Goal: Use online tool/utility: Utilize a website feature to perform a specific function

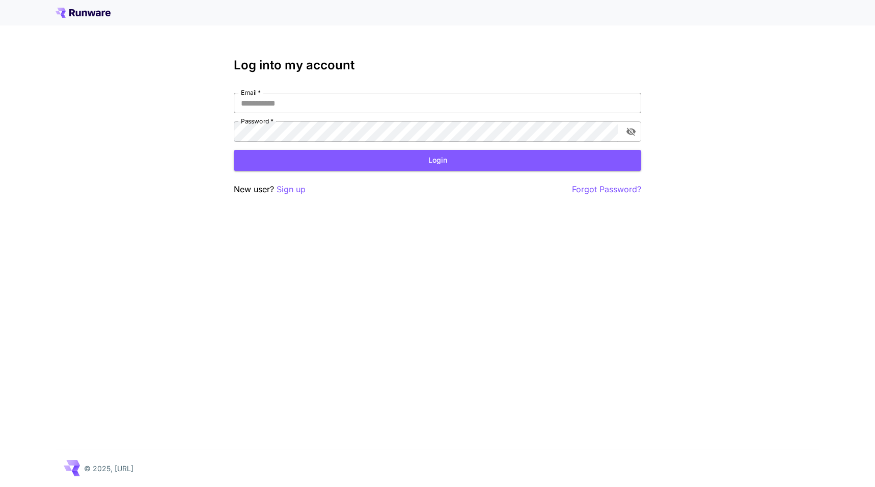
click at [617, 107] on input "Email   *" at bounding box center [438, 103] width 408 height 20
type input "**********"
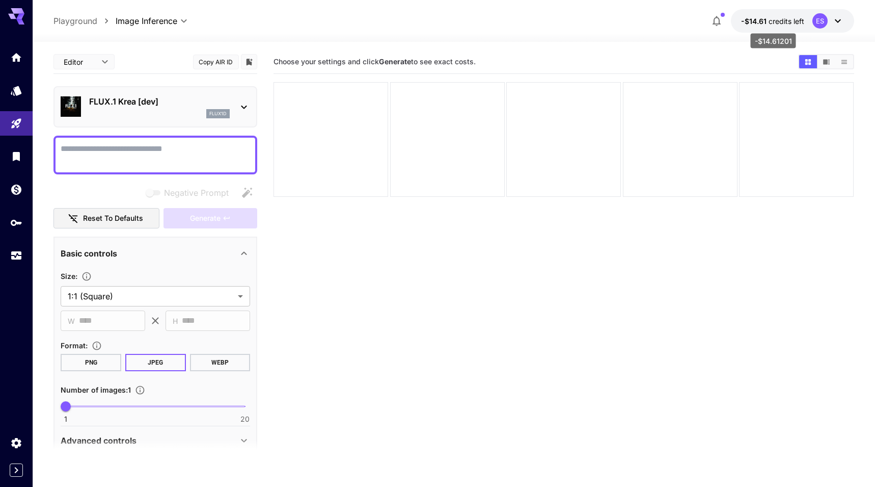
click at [794, 22] on span "credits left" at bounding box center [787, 21] width 36 height 9
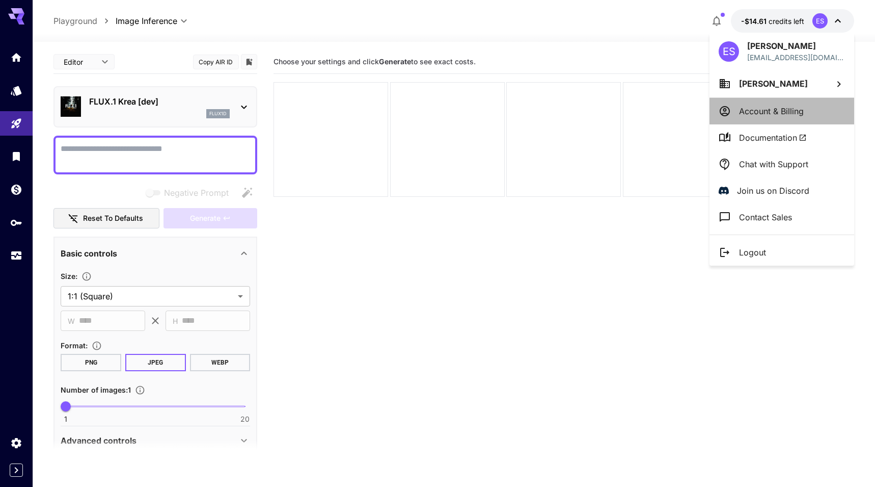
click at [762, 111] on p "Account & Billing" at bounding box center [771, 111] width 65 height 12
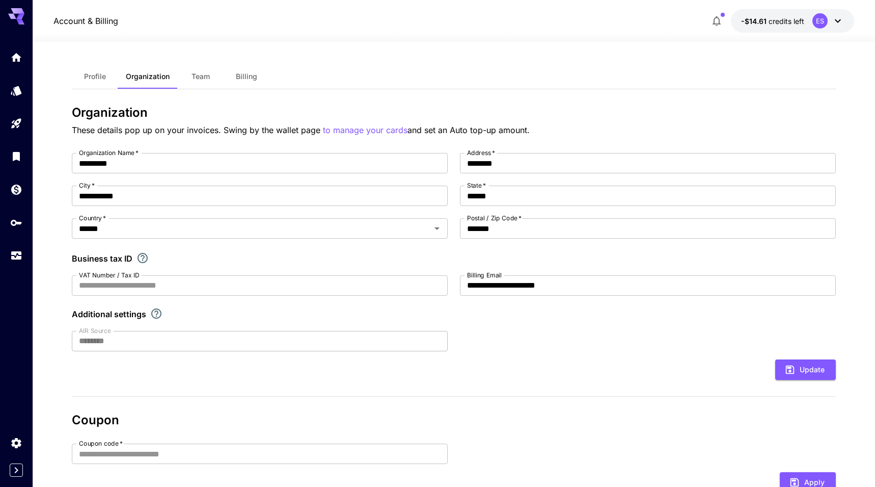
click at [100, 76] on span "Profile" at bounding box center [95, 76] width 22 height 9
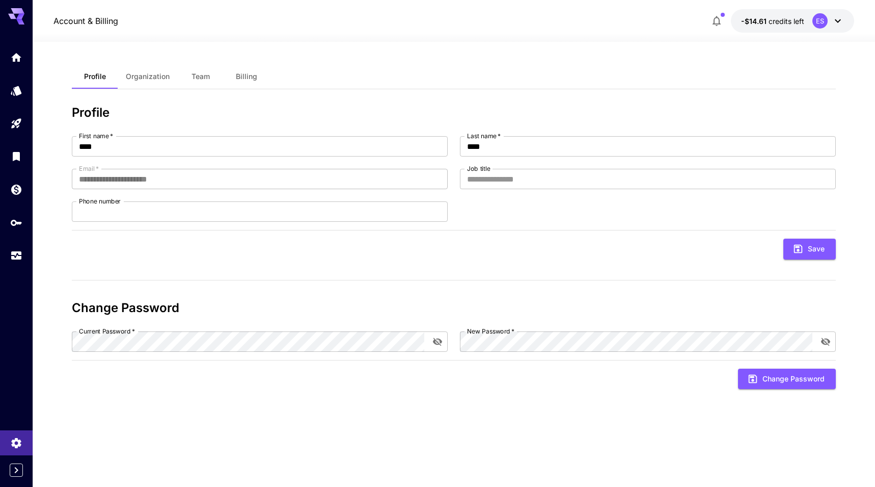
click at [235, 76] on button "Billing" at bounding box center [247, 76] width 46 height 24
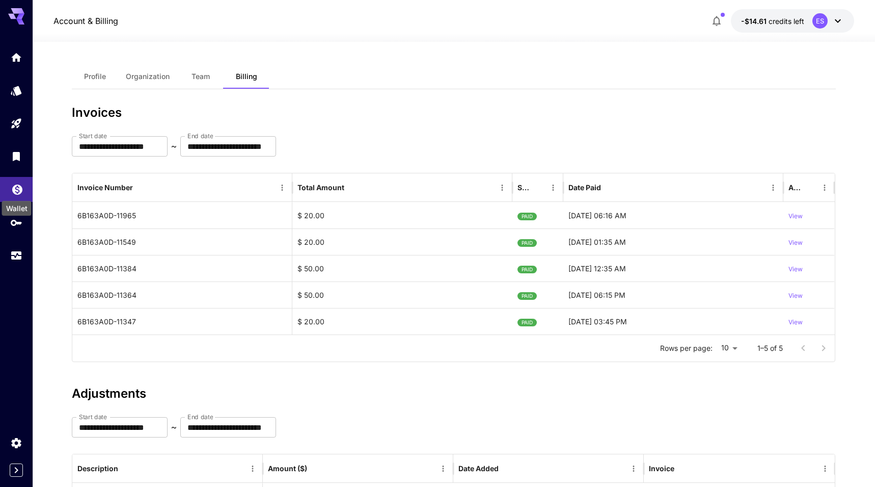
click at [21, 191] on icon "Wallet" at bounding box center [17, 187] width 12 height 12
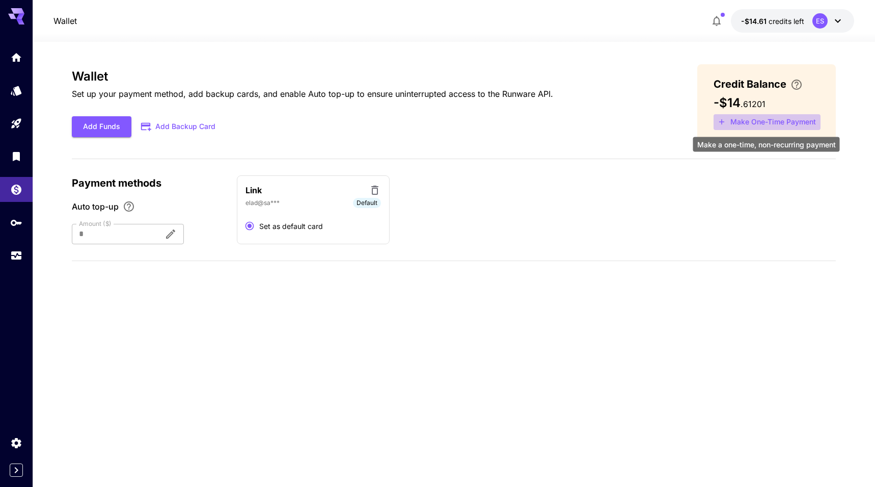
click at [804, 115] on button "Make One-Time Payment" at bounding box center [767, 122] width 107 height 16
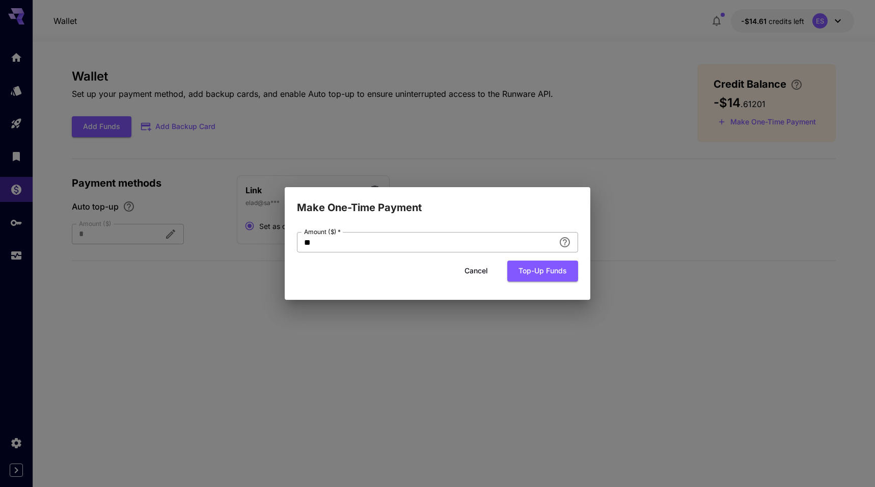
click at [455, 237] on input "**" at bounding box center [426, 242] width 258 height 20
type input "**"
click at [539, 263] on button "Top-up funds" at bounding box center [542, 270] width 71 height 21
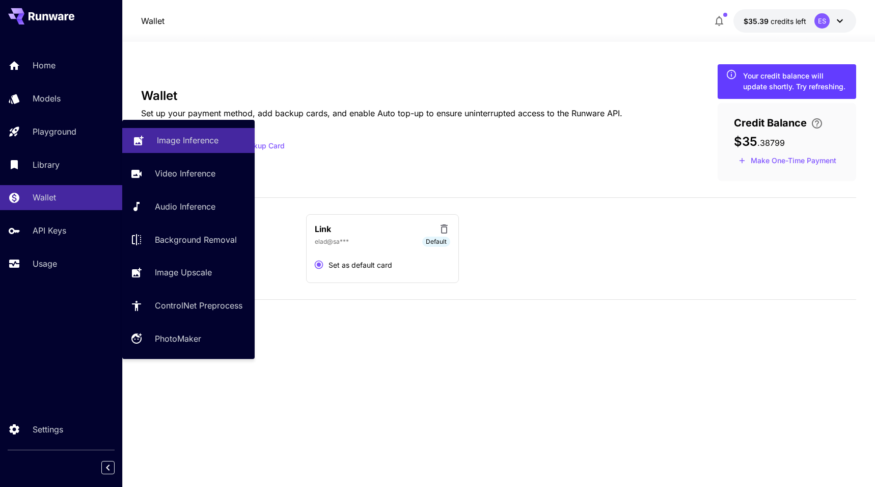
click at [161, 144] on p "Image Inference" at bounding box center [188, 140] width 62 height 12
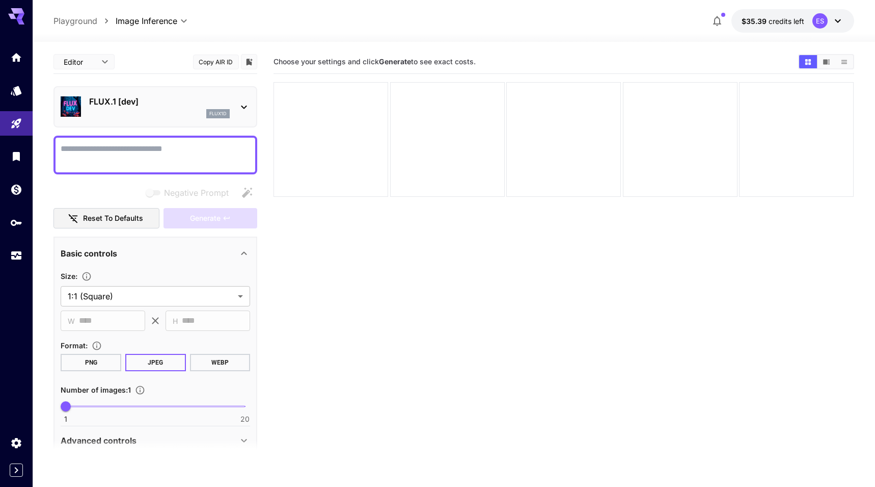
click at [231, 104] on div "FLUX.1 [dev] flux1d" at bounding box center [156, 106] width 190 height 31
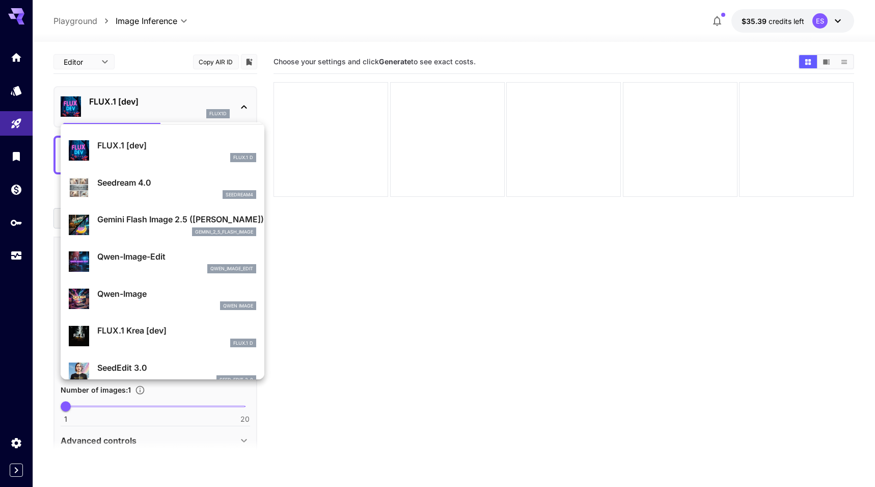
scroll to position [5, 0]
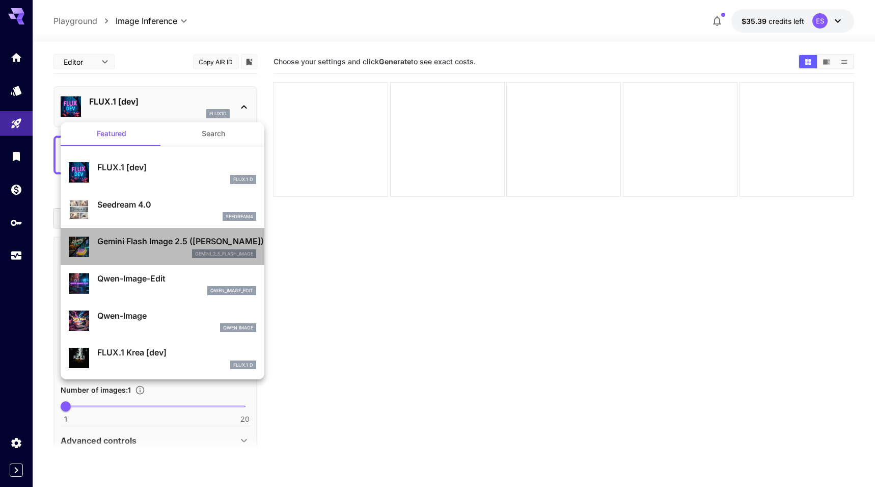
click at [176, 242] on p "Gemini Flash Image 2.5 (Nano Banana)" at bounding box center [176, 241] width 159 height 12
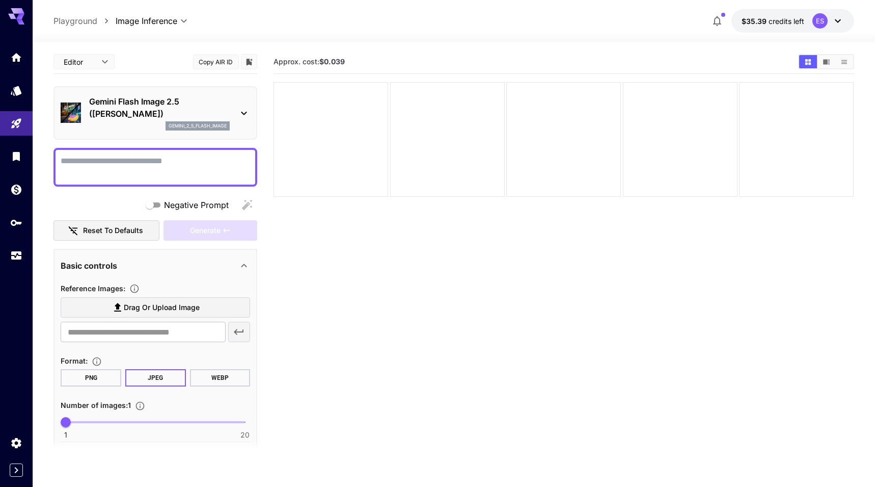
click at [181, 170] on textarea "Negative Prompt" at bounding box center [156, 167] width 190 height 24
paste textarea "*****"
type textarea "*****"
click at [234, 162] on textarea "Negative Prompt" at bounding box center [156, 167] width 190 height 24
paste textarea "**********"
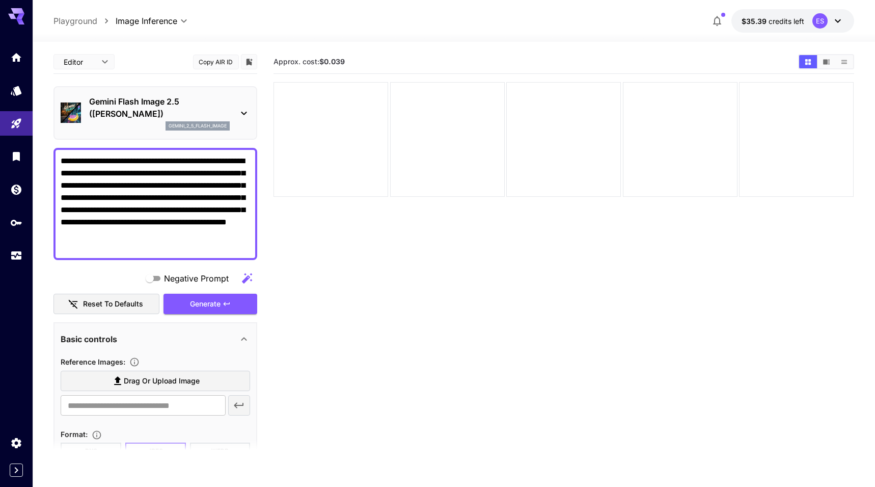
type textarea "**********"
click at [195, 373] on label "Drag or upload image" at bounding box center [156, 380] width 190 height 21
click at [0, 0] on input "Drag or upload image" at bounding box center [0, 0] width 0 height 0
type input "**********"
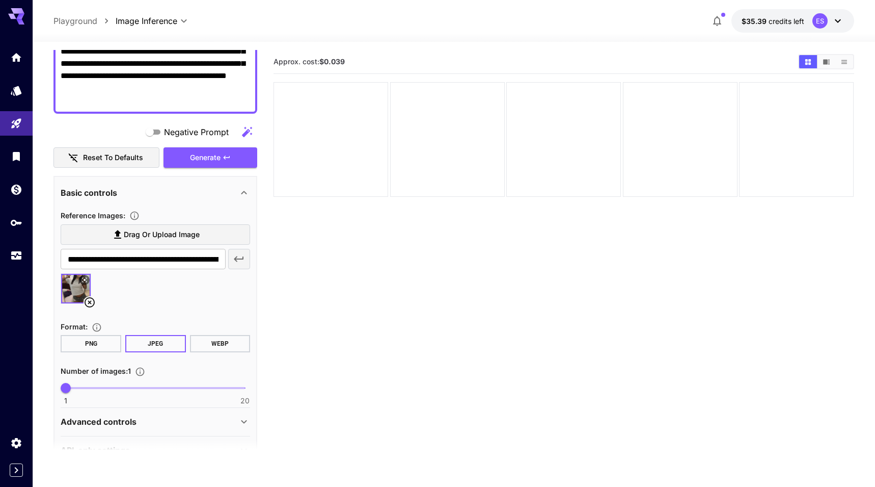
scroll to position [158, 0]
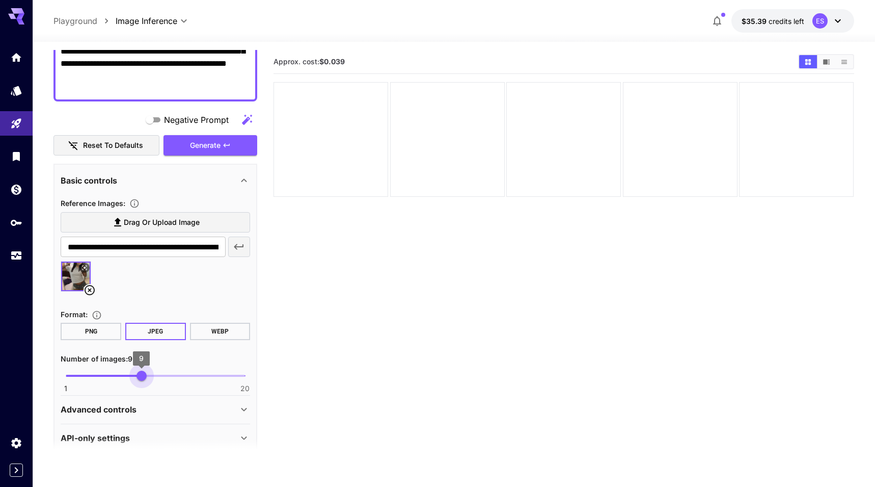
click at [138, 376] on span at bounding box center [155, 376] width 179 height 2
type input "**"
click at [165, 372] on span "1 20 9" at bounding box center [155, 375] width 179 height 15
click at [212, 146] on span "Generate" at bounding box center [205, 145] width 31 height 13
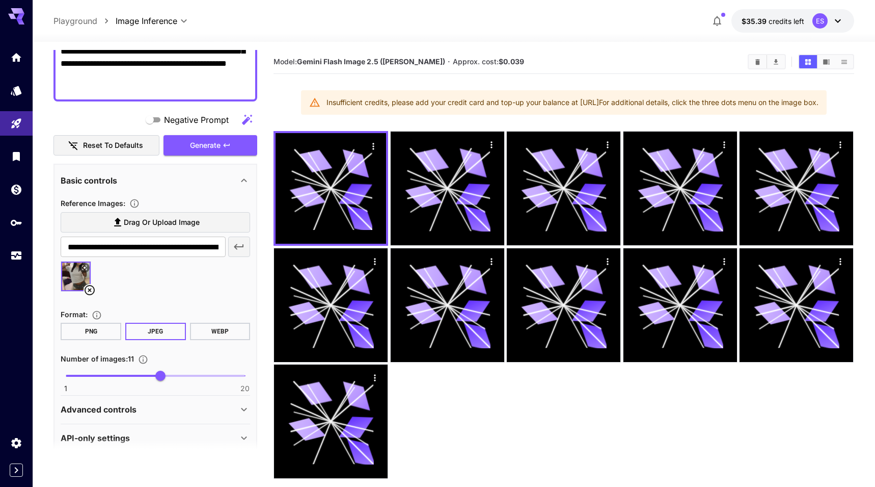
click at [756, 69] on div at bounding box center [767, 61] width 38 height 15
click at [763, 63] on button "Clear All" at bounding box center [758, 61] width 18 height 13
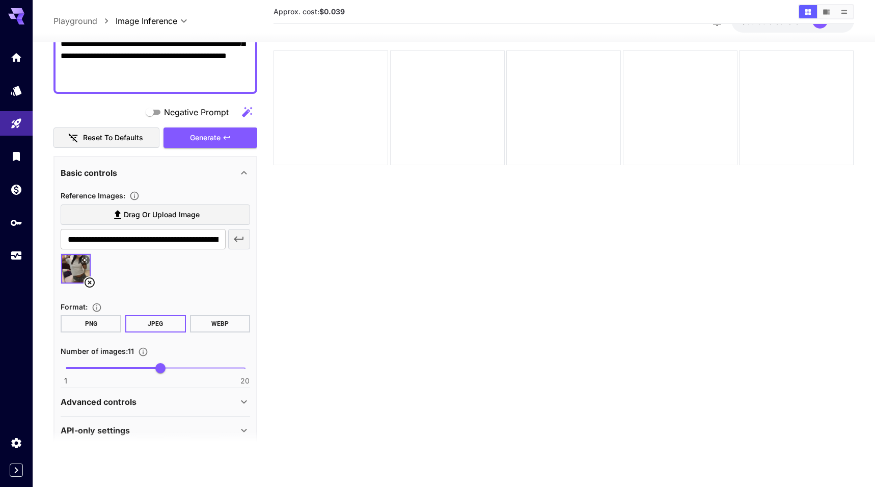
scroll to position [172, 0]
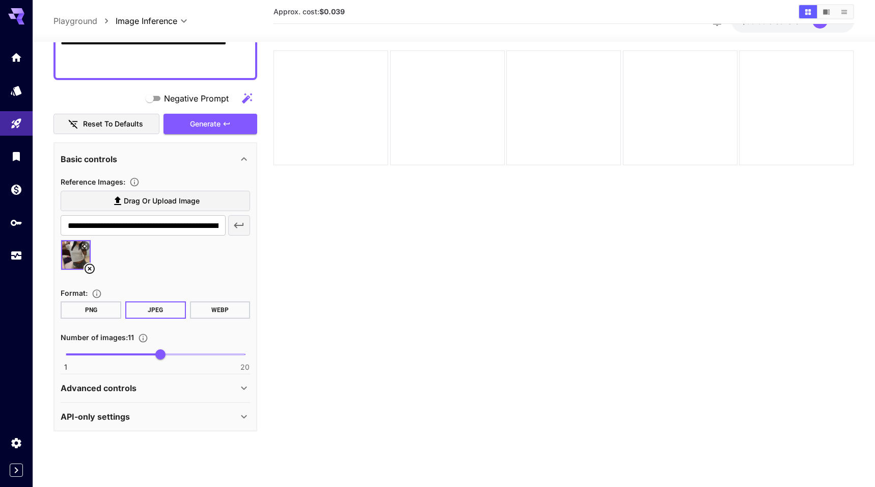
click at [241, 165] on div "Basic controls" at bounding box center [156, 159] width 190 height 24
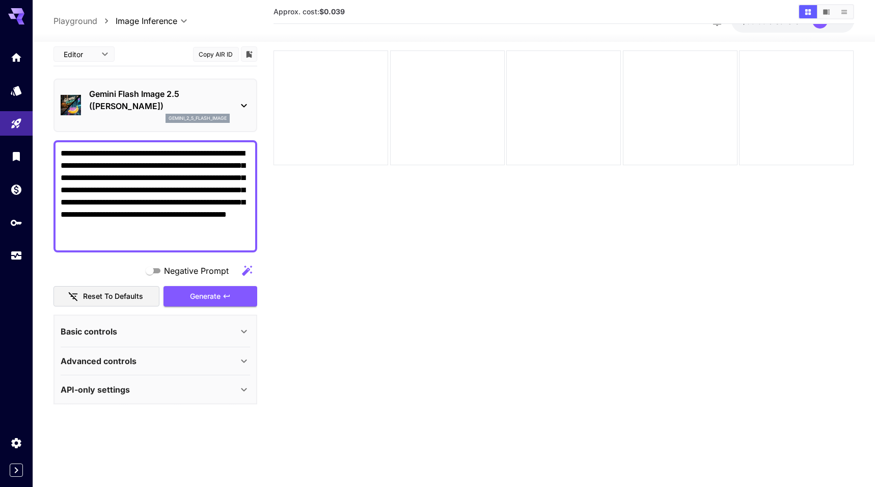
scroll to position [0, 0]
click at [238, 362] on icon at bounding box center [244, 361] width 12 height 12
click at [242, 411] on icon "button" at bounding box center [239, 410] width 12 height 12
click at [235, 299] on button "Generate" at bounding box center [211, 296] width 94 height 21
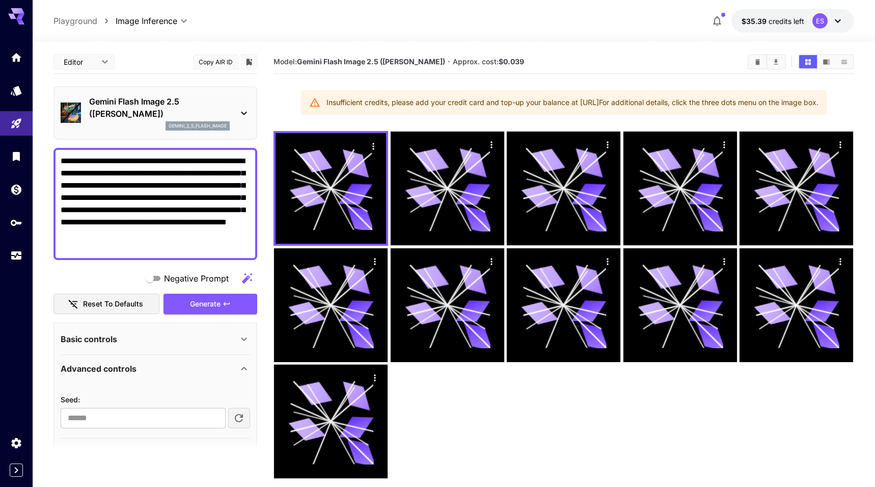
click at [758, 65] on icon "Clear All" at bounding box center [758, 62] width 8 height 8
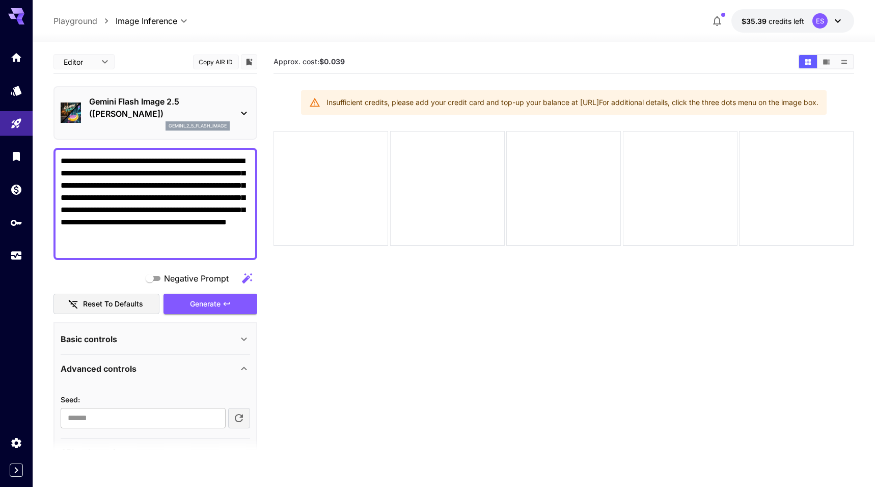
click at [243, 417] on icon "button" at bounding box center [239, 418] width 12 height 12
click at [234, 308] on button "Generate" at bounding box center [211, 303] width 94 height 21
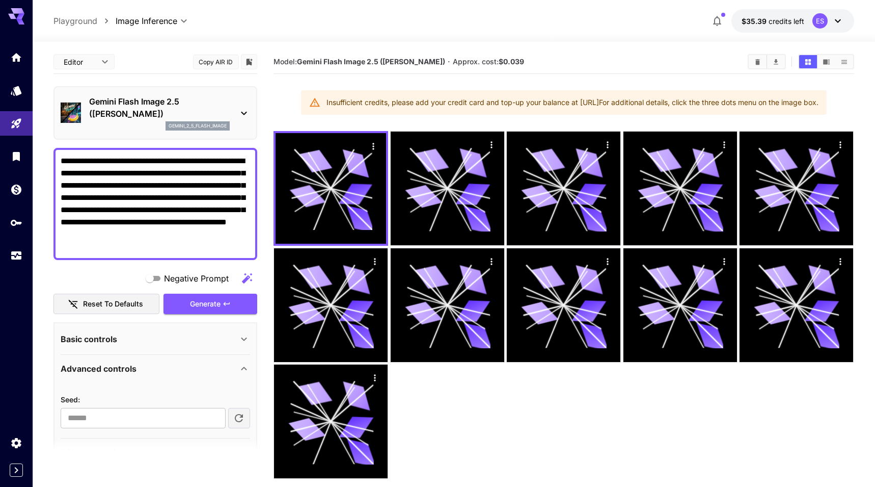
click at [247, 416] on button "button" at bounding box center [239, 418] width 22 height 20
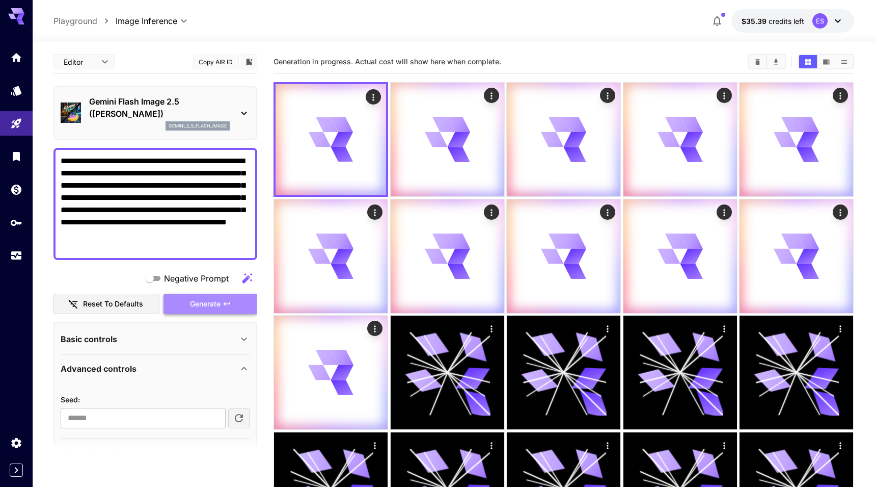
click at [247, 303] on button "Generate" at bounding box center [211, 303] width 94 height 21
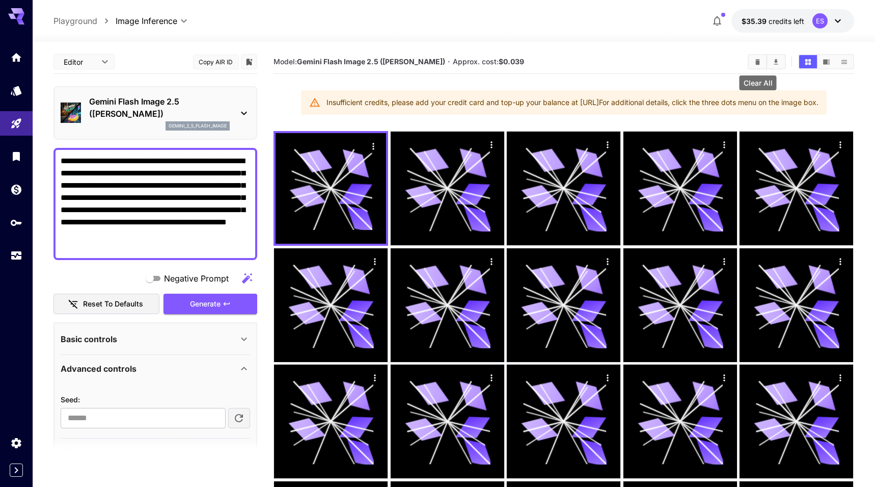
click at [756, 60] on icon "Clear All" at bounding box center [758, 62] width 5 height 6
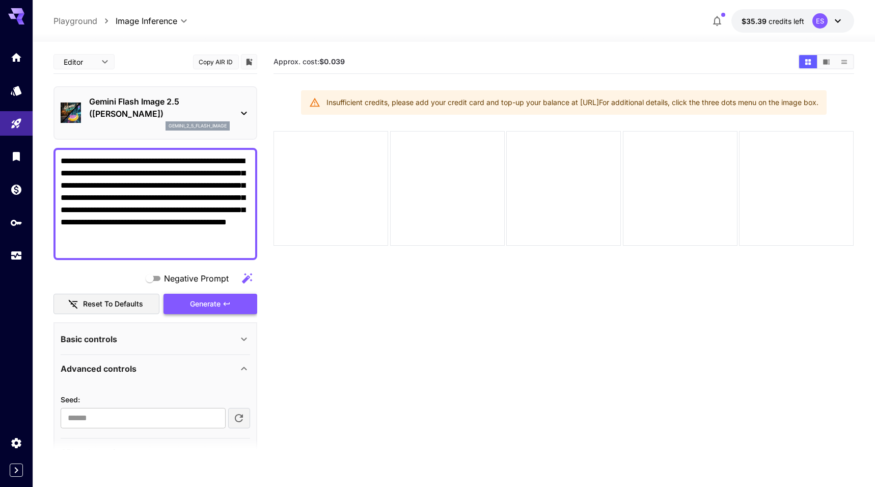
click at [234, 307] on button "Generate" at bounding box center [211, 303] width 94 height 21
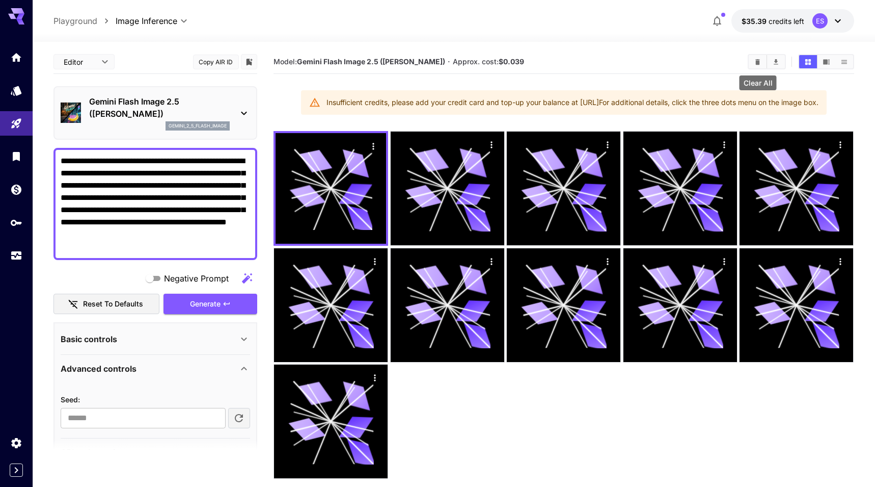
click at [757, 61] on icon "Clear All" at bounding box center [758, 62] width 5 height 6
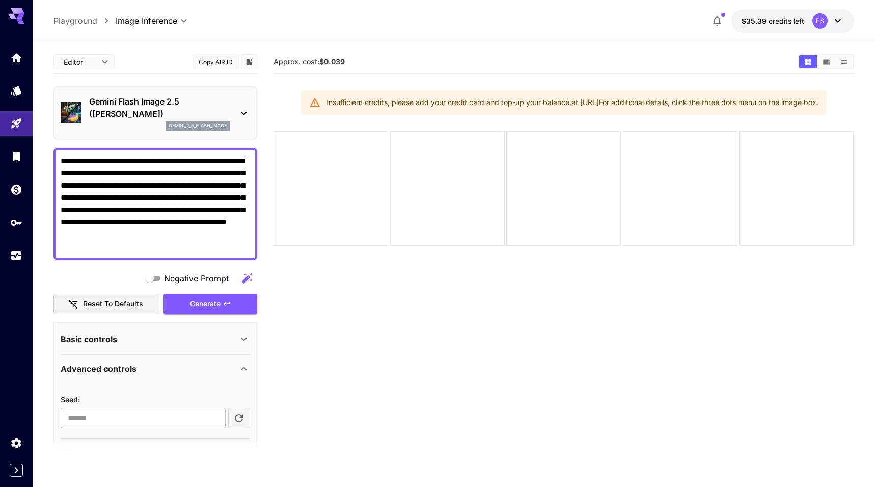
click at [244, 414] on icon "button" at bounding box center [239, 418] width 12 height 12
click at [236, 303] on button "Generate" at bounding box center [211, 303] width 94 height 21
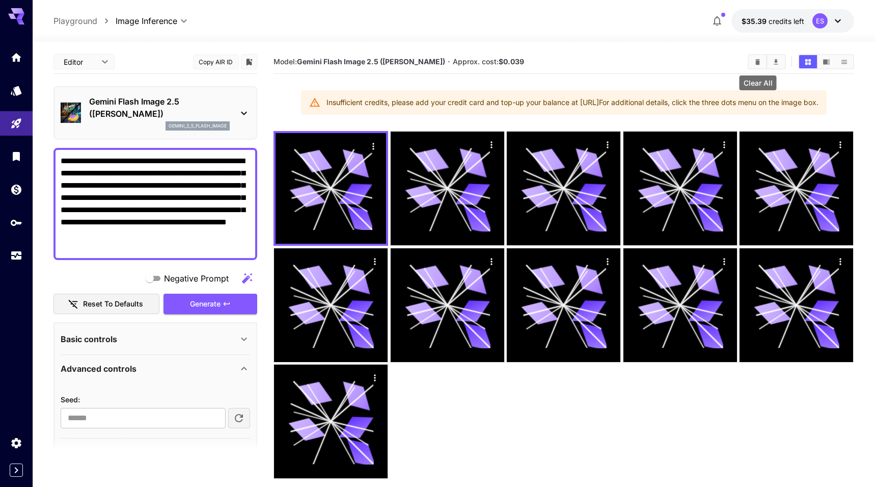
click at [757, 62] on icon "Clear All" at bounding box center [758, 62] width 5 height 6
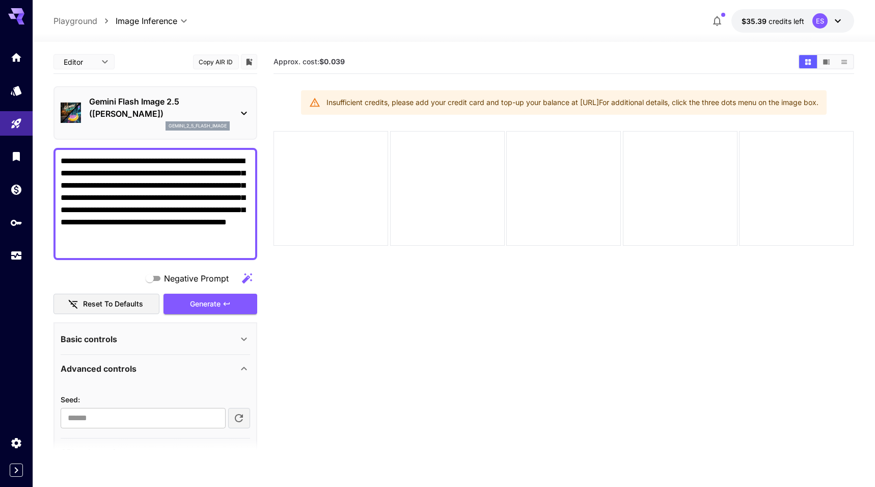
click at [242, 417] on icon "button" at bounding box center [239, 418] width 12 height 12
click at [239, 304] on button "Generate" at bounding box center [211, 303] width 94 height 21
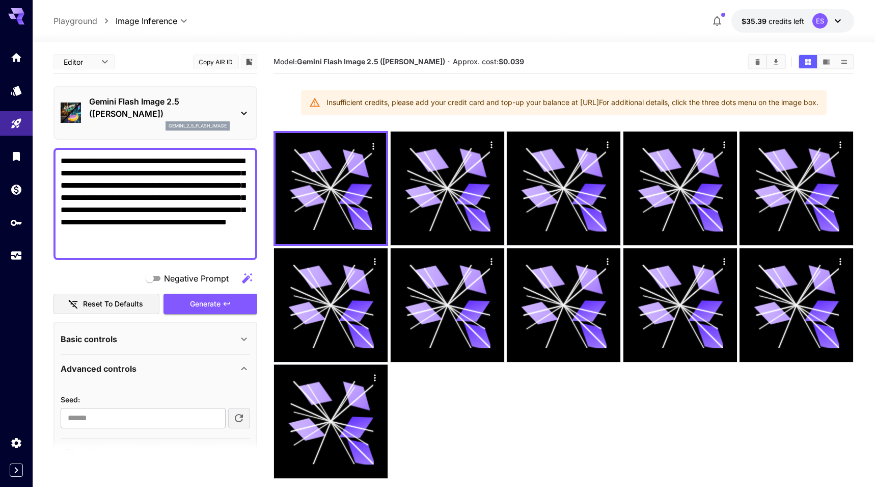
click at [753, 68] on div at bounding box center [767, 61] width 38 height 15
click at [758, 62] on icon "Clear All" at bounding box center [758, 62] width 5 height 6
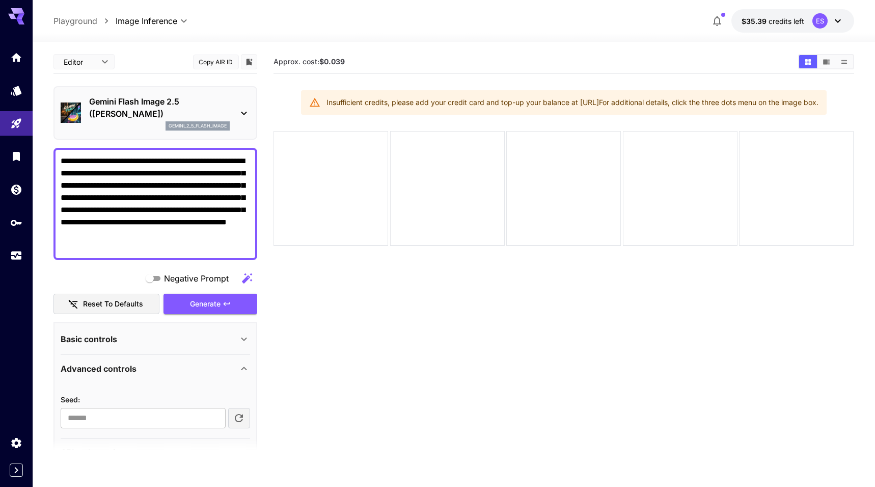
click at [247, 417] on button "button" at bounding box center [239, 418] width 22 height 20
type input "**********"
click at [160, 219] on textarea "**********" at bounding box center [156, 204] width 190 height 98
click at [219, 227] on textarea "**********" at bounding box center [156, 204] width 190 height 98
type textarea "**********"
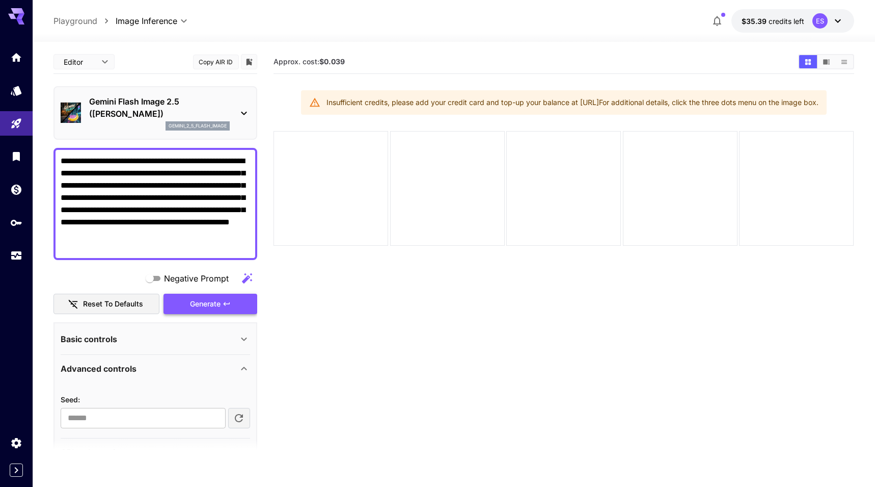
click at [239, 305] on button "Generate" at bounding box center [211, 303] width 94 height 21
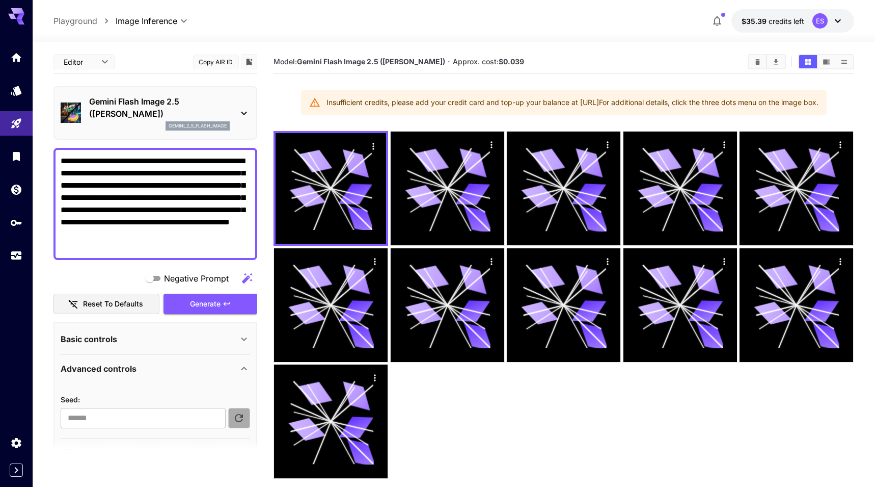
click at [243, 410] on button "button" at bounding box center [239, 418] width 22 height 20
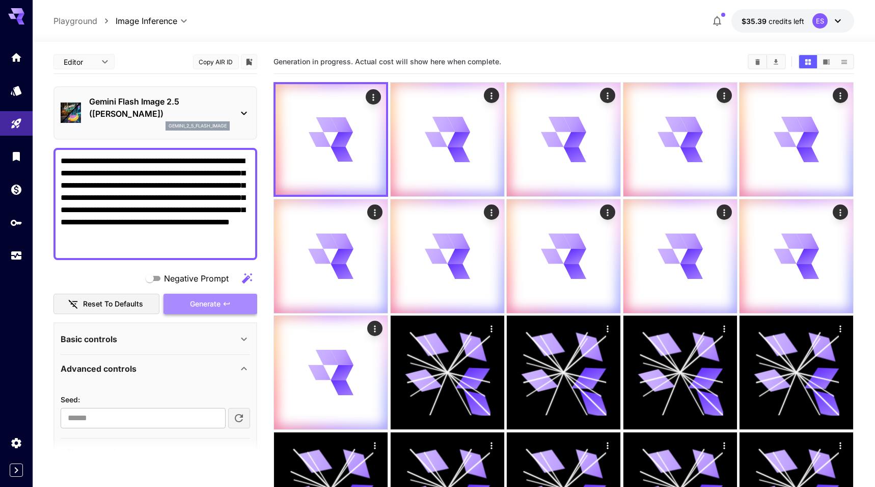
click at [243, 302] on button "Generate" at bounding box center [211, 303] width 94 height 21
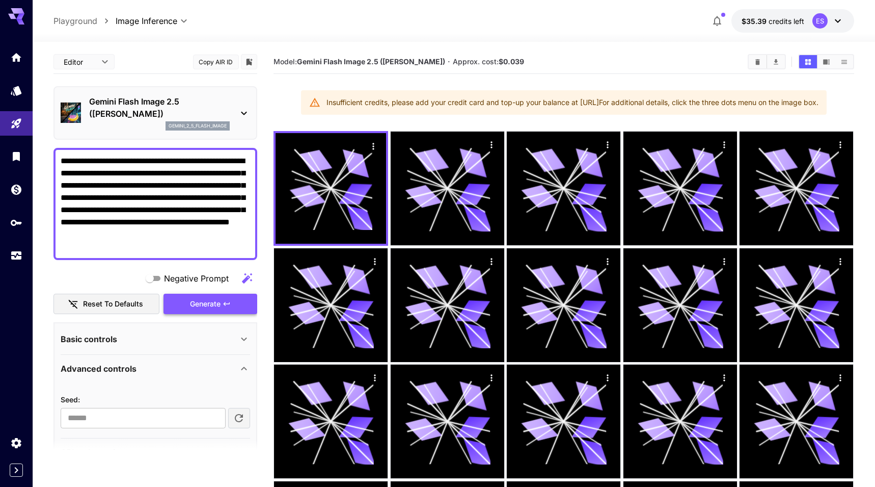
click at [243, 302] on button "Generate" at bounding box center [211, 303] width 94 height 21
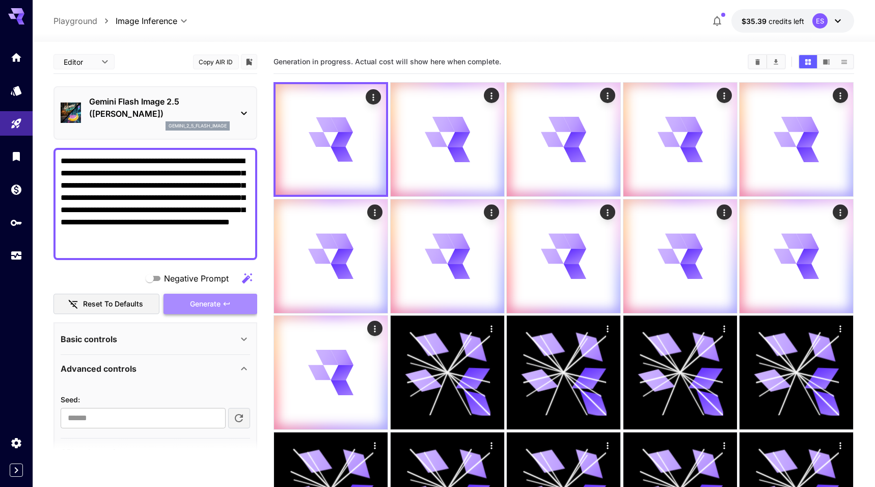
click at [243, 302] on button "Generate" at bounding box center [211, 303] width 94 height 21
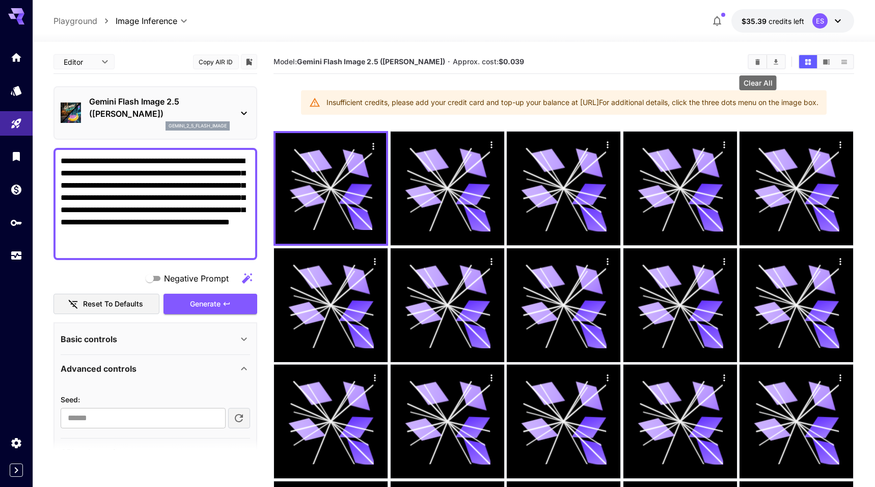
click at [751, 59] on button "Clear All" at bounding box center [758, 61] width 18 height 13
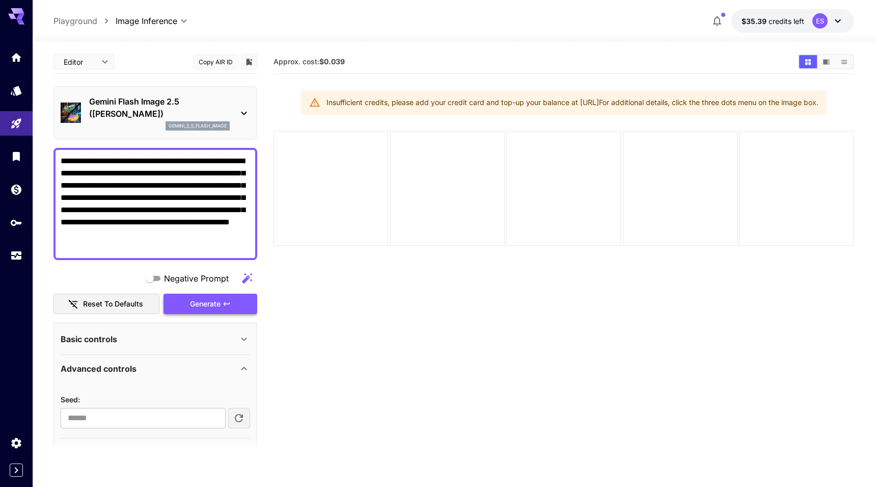
click at [245, 307] on button "Generate" at bounding box center [211, 303] width 94 height 21
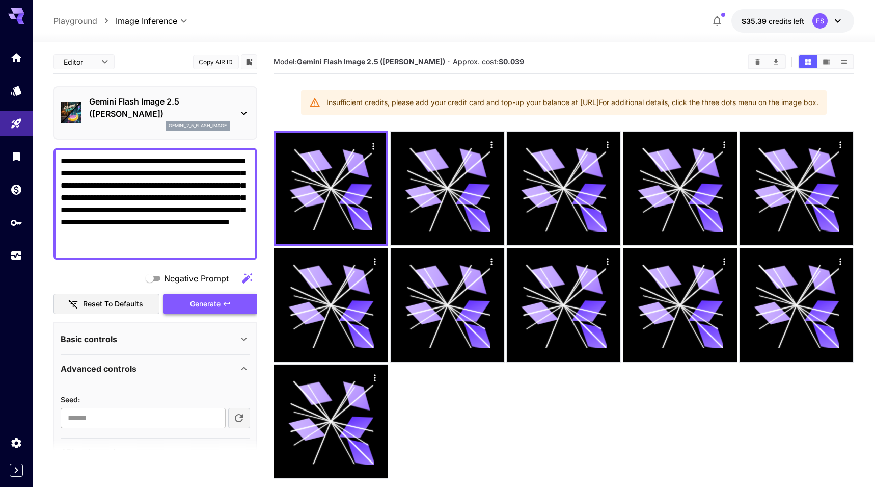
click at [245, 307] on button "Generate" at bounding box center [211, 303] width 94 height 21
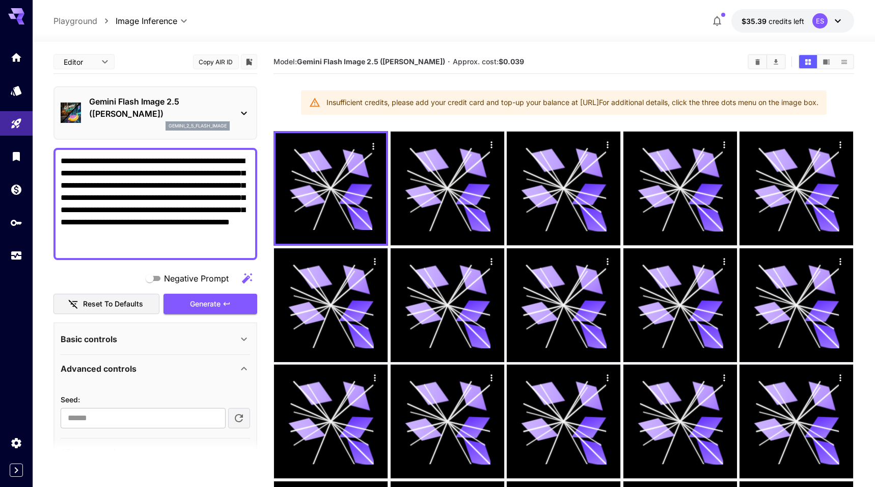
click at [248, 415] on button "button" at bounding box center [239, 418] width 22 height 20
click at [760, 65] on button "Clear All" at bounding box center [758, 61] width 18 height 13
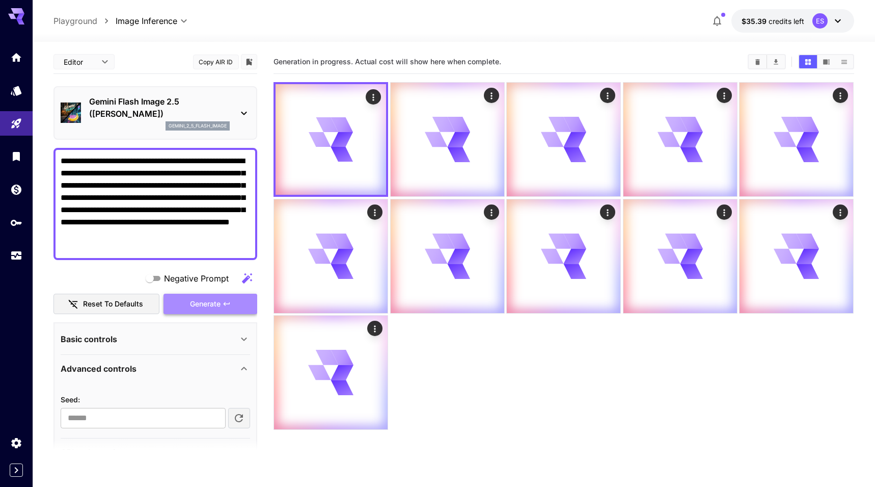
click at [251, 304] on button "Generate" at bounding box center [211, 303] width 94 height 21
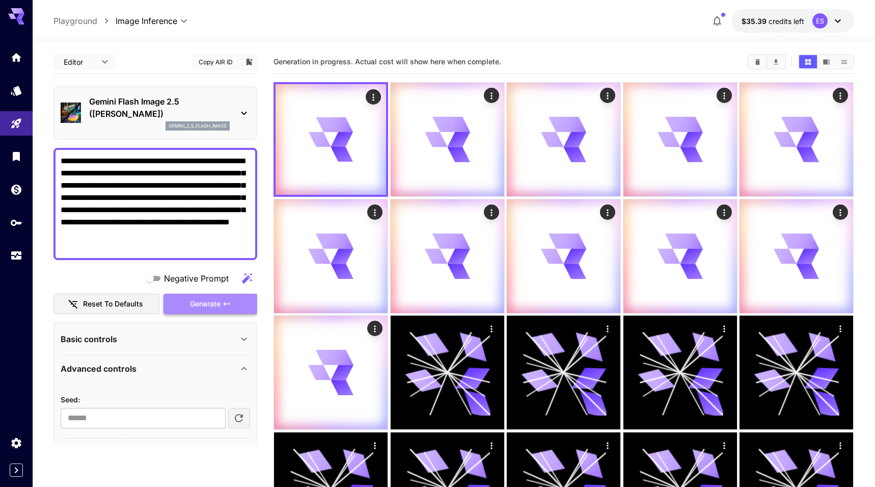
click at [251, 304] on button "Generate" at bounding box center [211, 303] width 94 height 21
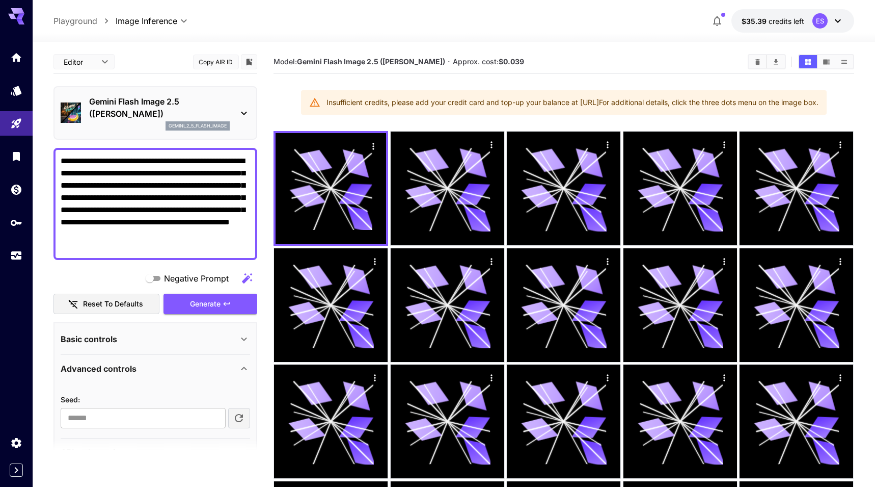
click at [243, 412] on icon "button" at bounding box center [239, 418] width 12 height 12
click at [753, 58] on button "Clear All" at bounding box center [758, 61] width 18 height 13
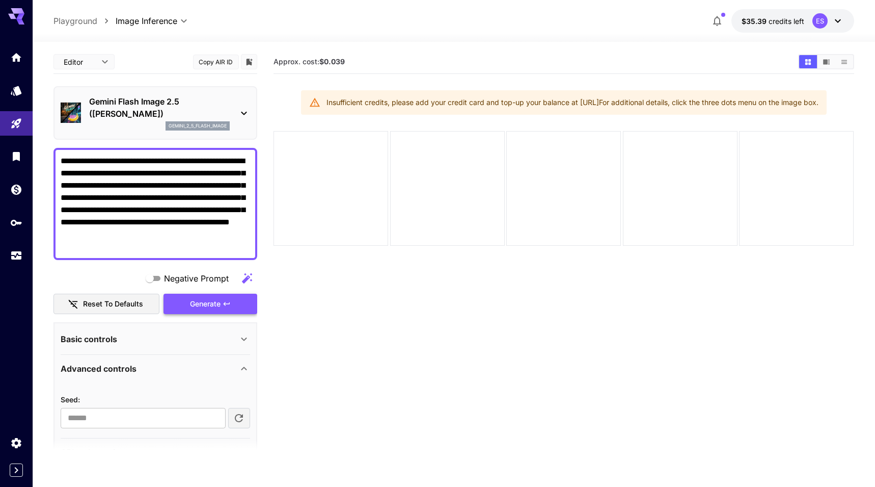
click at [246, 304] on button "Generate" at bounding box center [211, 303] width 94 height 21
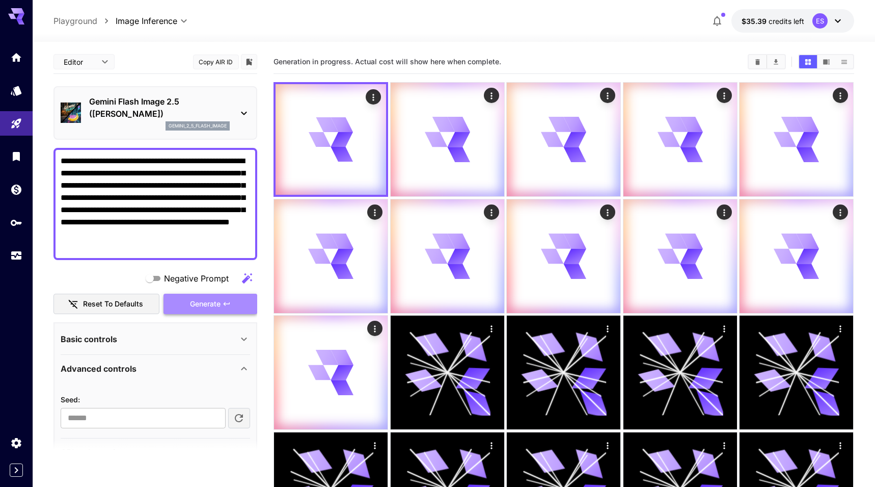
click at [246, 304] on button "Generate" at bounding box center [211, 303] width 94 height 21
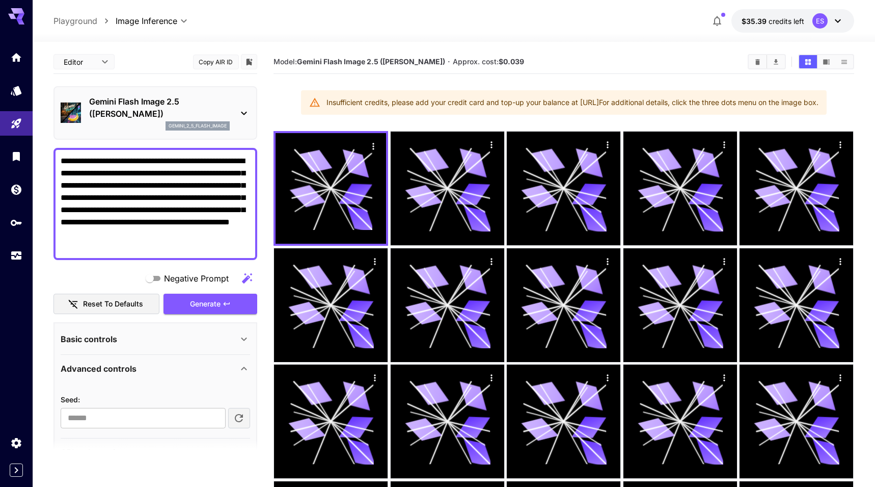
click at [756, 64] on icon "Clear All" at bounding box center [758, 62] width 5 height 6
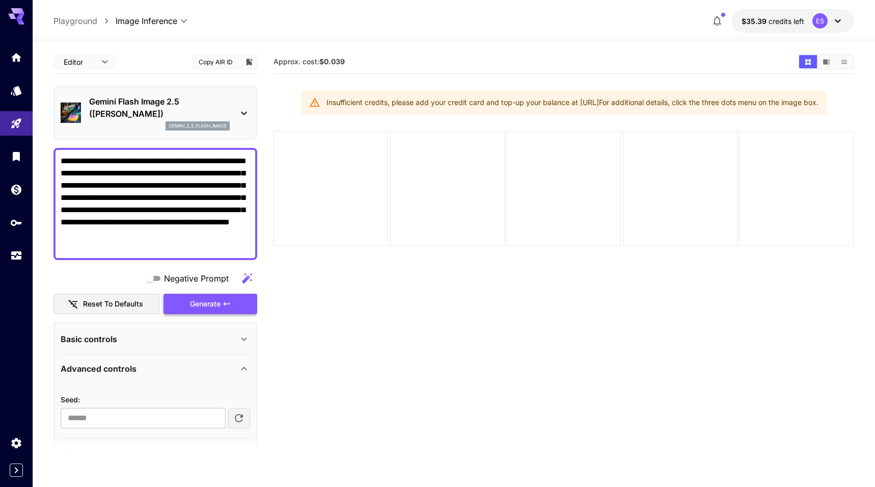
click at [243, 305] on button "Generate" at bounding box center [211, 303] width 94 height 21
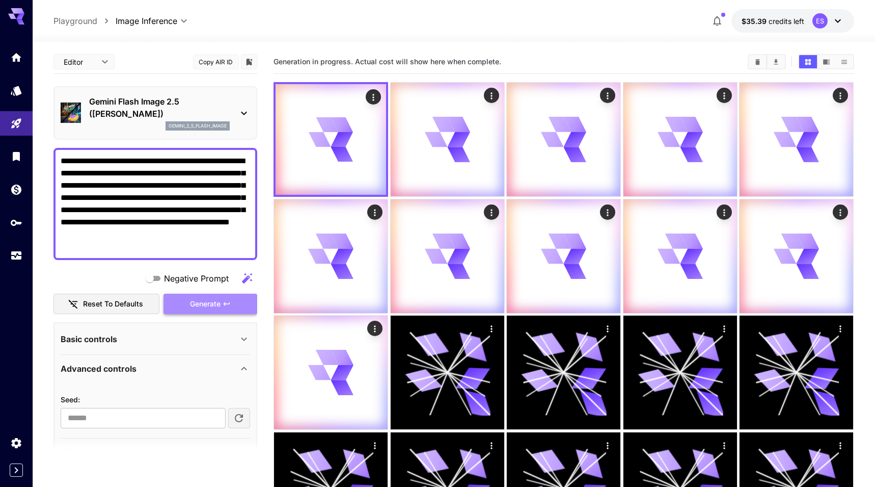
click at [243, 305] on button "Generate" at bounding box center [211, 303] width 94 height 21
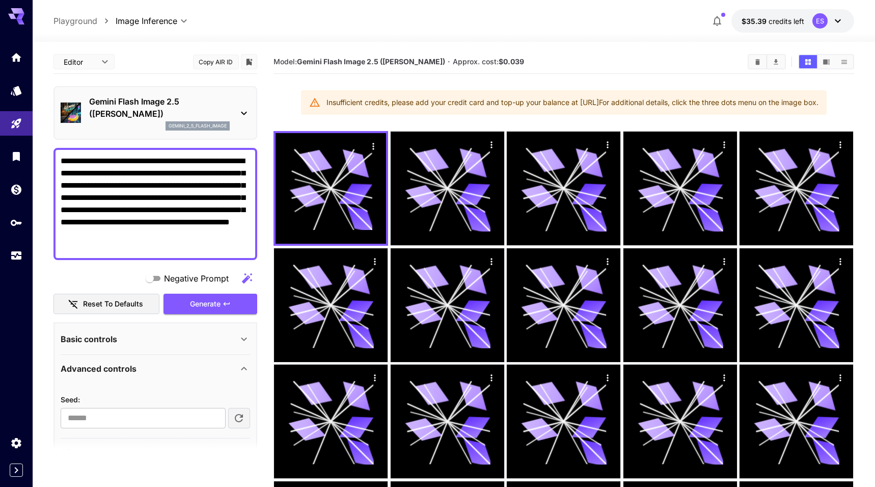
click at [767, 65] on hr at bounding box center [767, 61] width 1 height 13
click at [762, 63] on button "Clear All" at bounding box center [758, 61] width 18 height 13
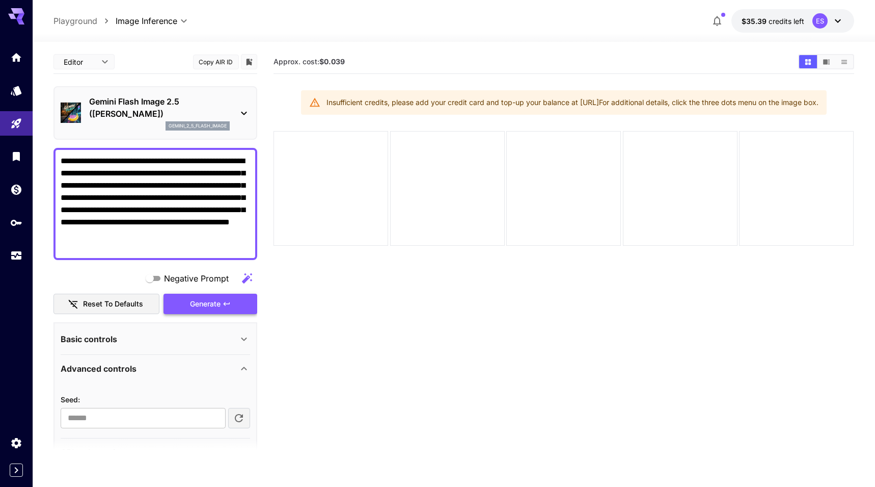
click at [235, 301] on button "Generate" at bounding box center [211, 303] width 94 height 21
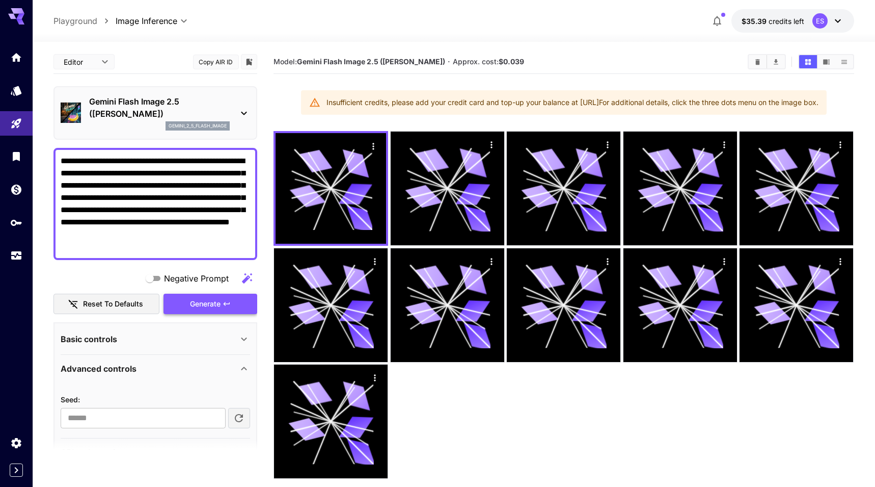
click at [235, 301] on button "Generate" at bounding box center [211, 303] width 94 height 21
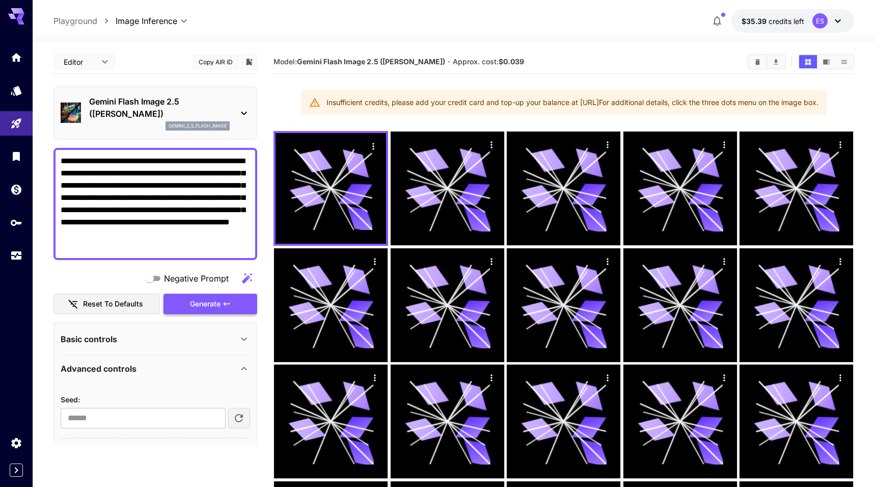
click at [235, 301] on button "Generate" at bounding box center [211, 303] width 94 height 21
click at [763, 70] on div "Model: Gemini Flash Image 2.5 (Nano Banana) · Approx. cost: $0.039" at bounding box center [564, 62] width 580 height 24
click at [757, 64] on icon "Clear All" at bounding box center [758, 62] width 5 height 6
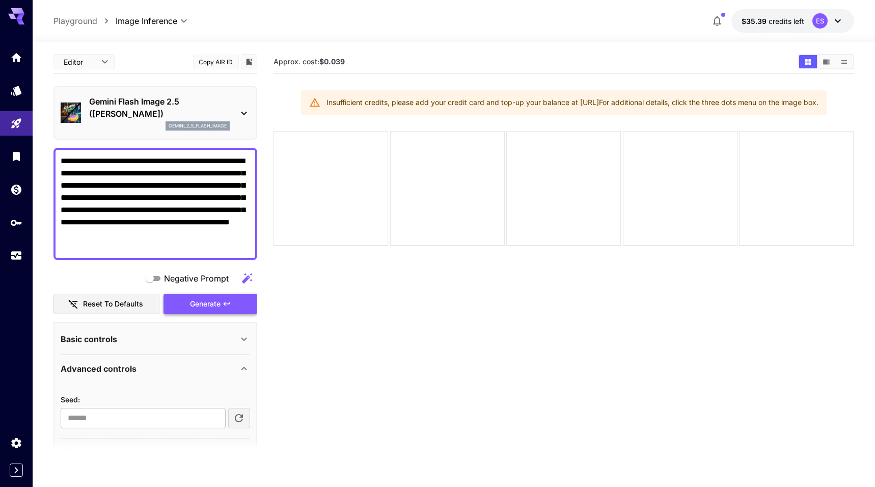
click at [245, 309] on button "Generate" at bounding box center [211, 303] width 94 height 21
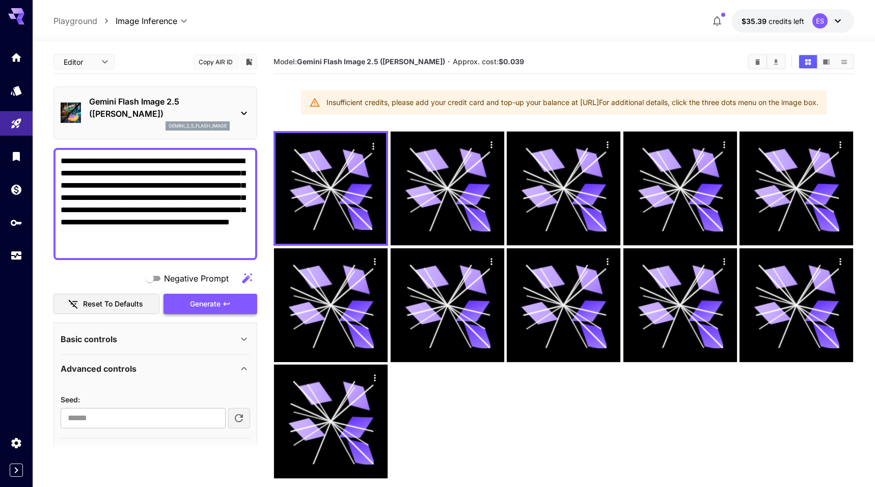
click at [230, 309] on button "Generate" at bounding box center [211, 303] width 94 height 21
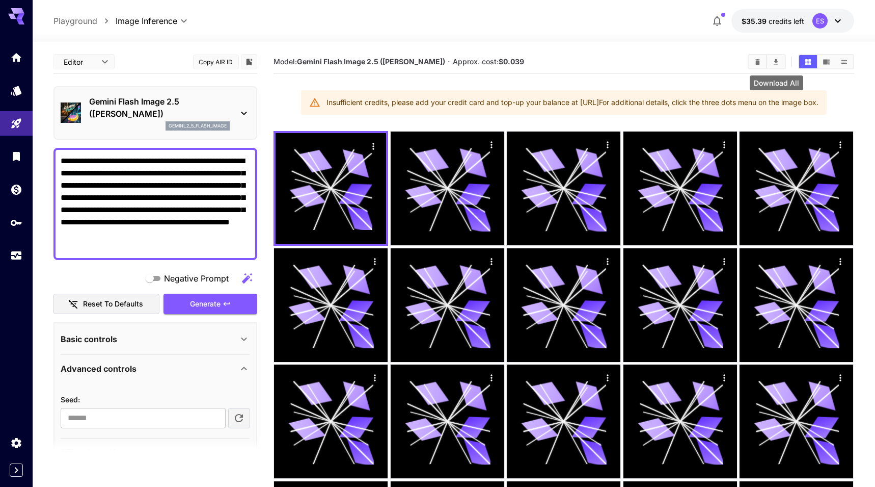
click at [763, 60] on button "Clear All" at bounding box center [758, 61] width 18 height 13
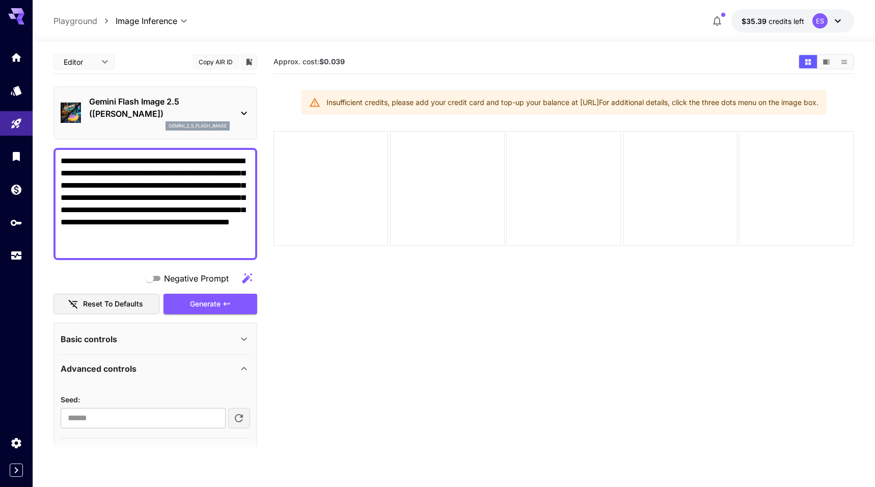
click at [216, 235] on textarea "**********" at bounding box center [156, 204] width 190 height 98
click at [240, 296] on button "Generate" at bounding box center [211, 303] width 94 height 21
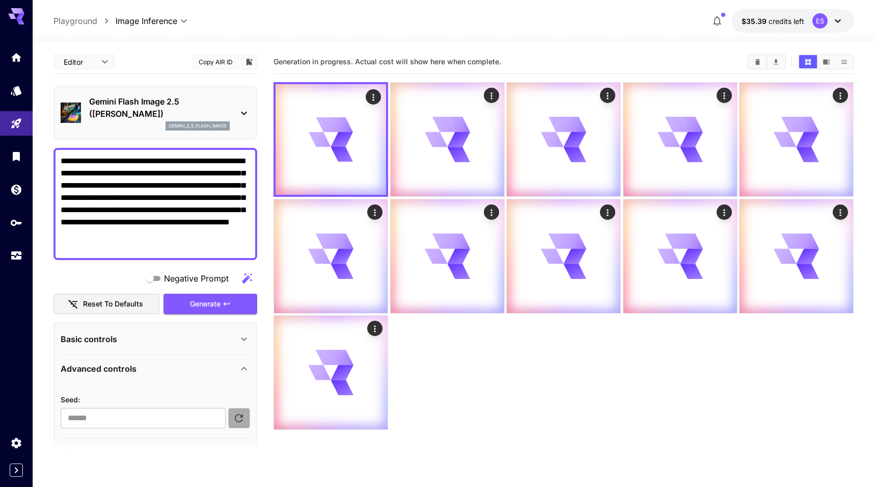
click at [243, 409] on button "button" at bounding box center [239, 418] width 22 height 20
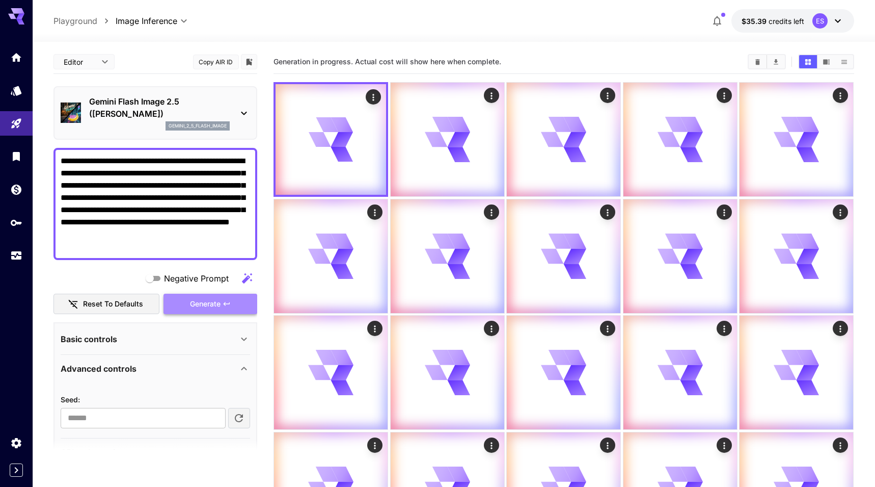
click at [242, 309] on button "Generate" at bounding box center [211, 303] width 94 height 21
click at [247, 414] on button "button" at bounding box center [239, 418] width 22 height 20
click at [247, 313] on button "Generate" at bounding box center [211, 303] width 94 height 21
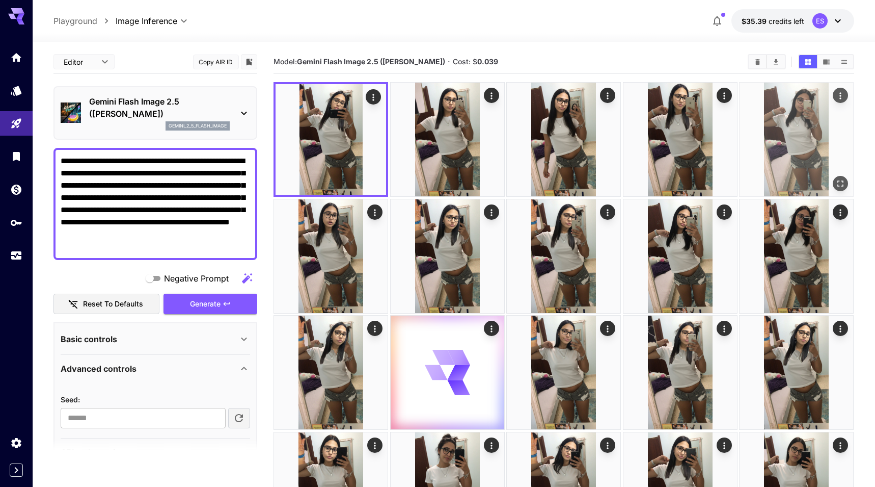
click at [844, 176] on div "Open in fullscreen" at bounding box center [841, 183] width 15 height 15
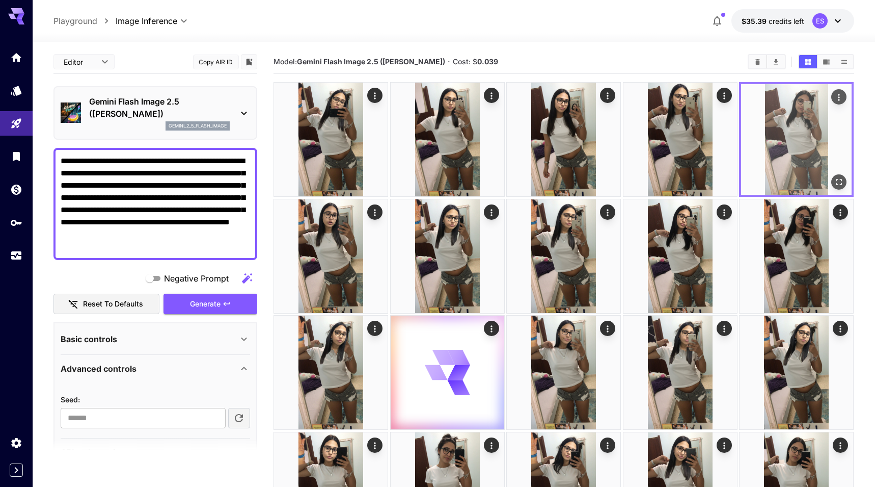
click at [784, 126] on img at bounding box center [796, 139] width 111 height 111
click at [797, 132] on img at bounding box center [796, 139] width 111 height 111
click at [842, 181] on icon "Open in fullscreen" at bounding box center [840, 182] width 10 height 10
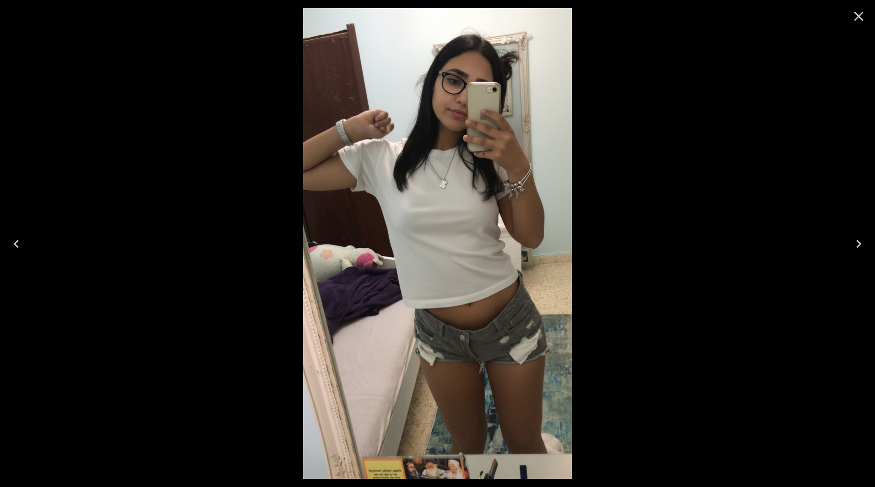
click at [860, 17] on icon "Close" at bounding box center [859, 17] width 10 height 10
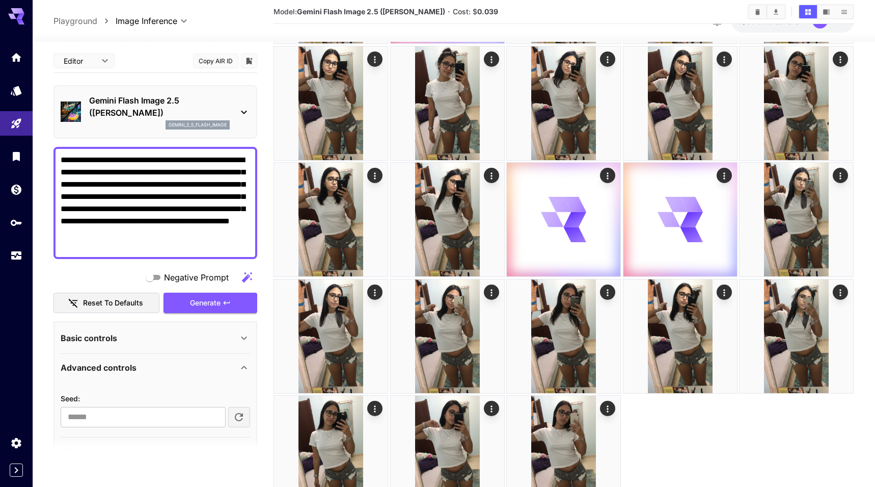
scroll to position [439, 0]
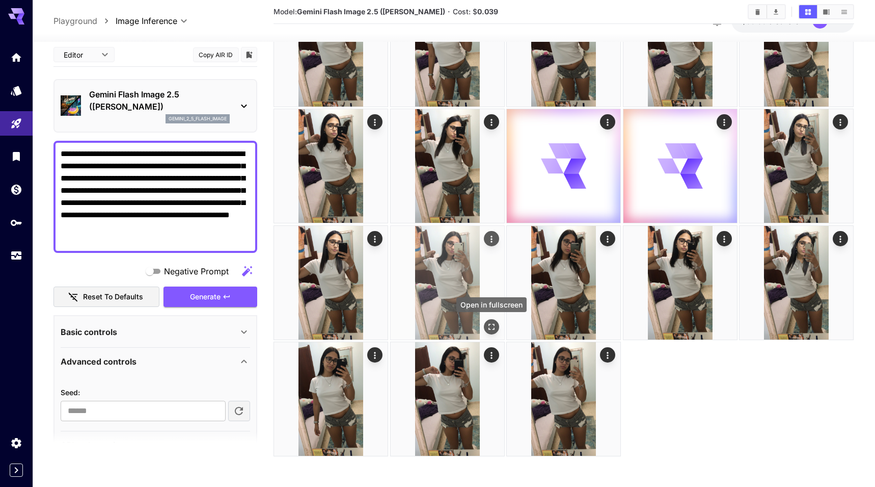
click at [492, 323] on icon "Open in fullscreen" at bounding box center [492, 327] width 10 height 10
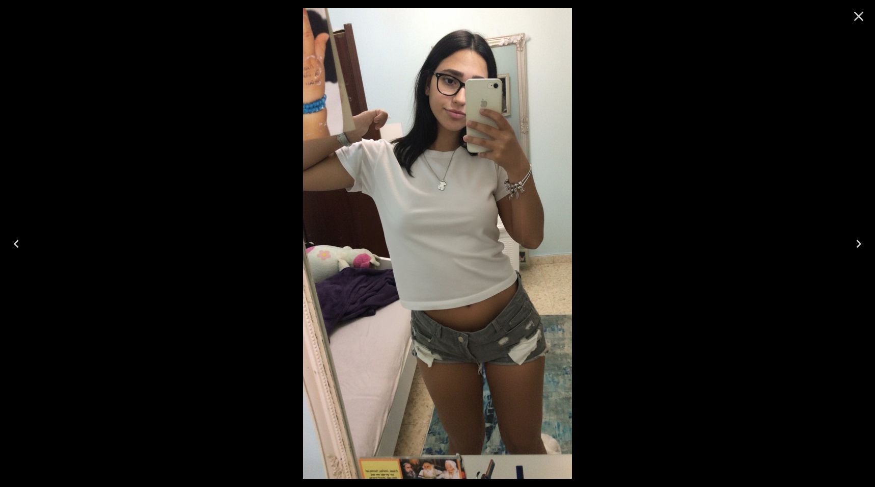
click at [852, 14] on icon "Close" at bounding box center [859, 16] width 16 height 16
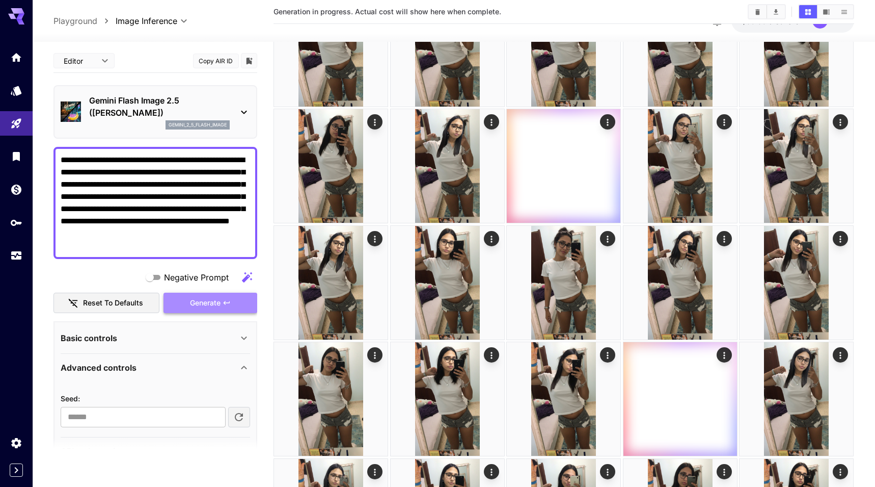
click at [241, 296] on button "Generate" at bounding box center [211, 302] width 94 height 21
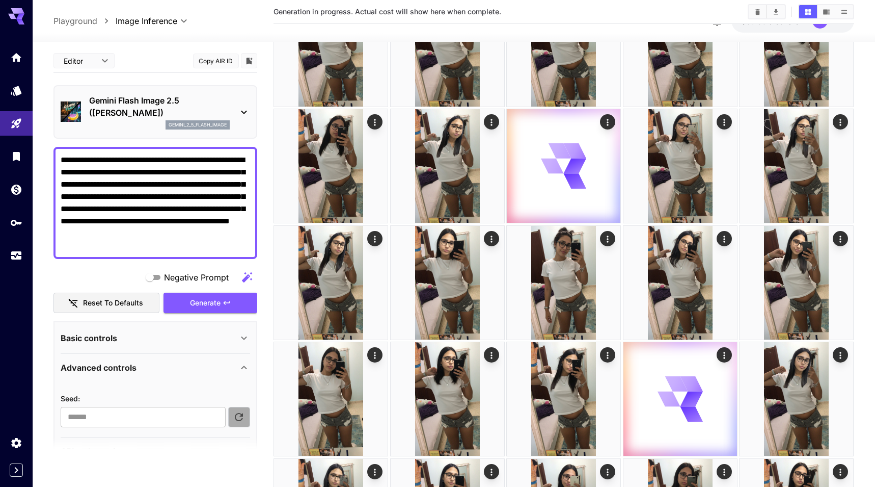
click at [237, 424] on button "button" at bounding box center [239, 417] width 22 height 20
click at [249, 310] on button "Generate" at bounding box center [211, 302] width 94 height 21
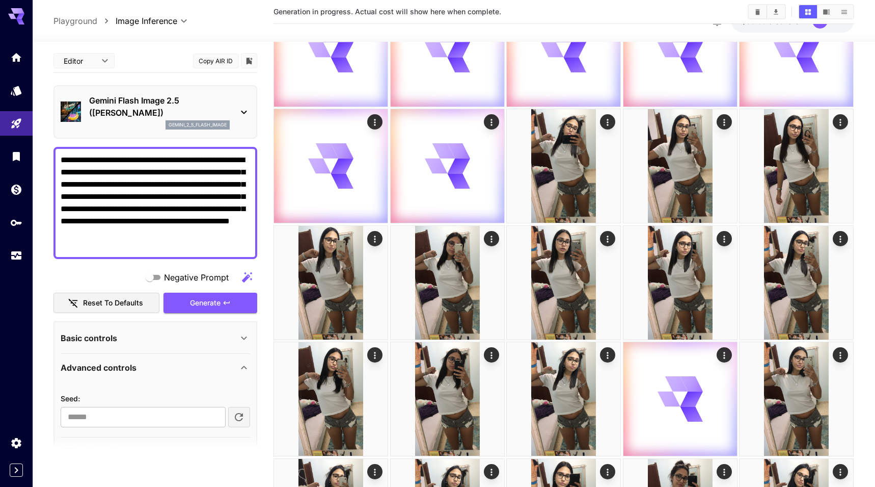
click at [242, 411] on icon "button" at bounding box center [239, 417] width 12 height 12
type input "**********"
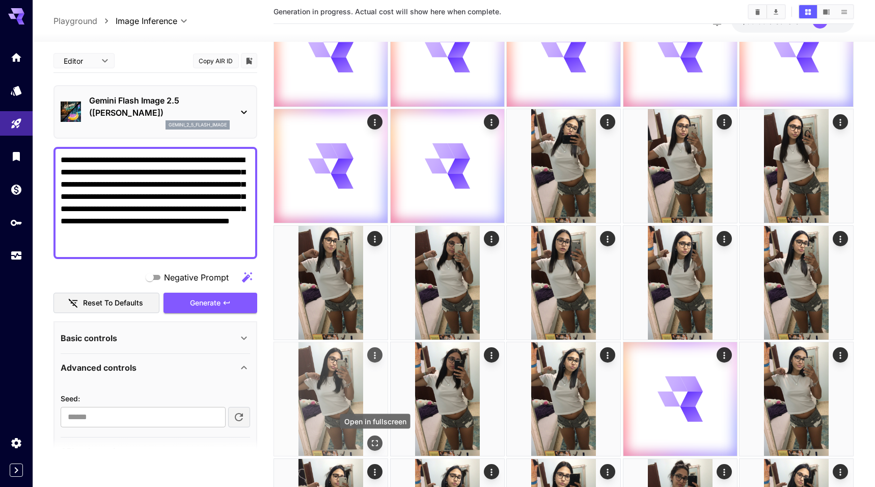
click at [378, 441] on icon "Open in fullscreen" at bounding box center [375, 443] width 6 height 6
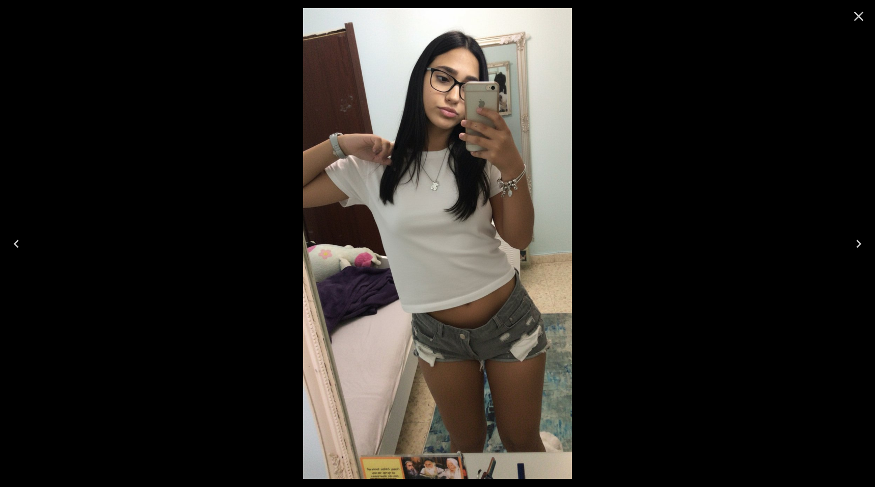
click at [863, 18] on icon "Close" at bounding box center [859, 16] width 16 height 16
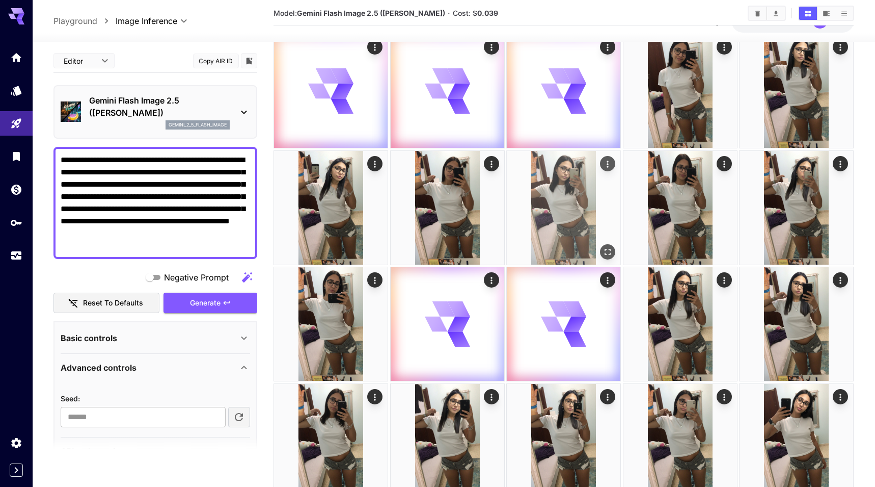
scroll to position [49, 0]
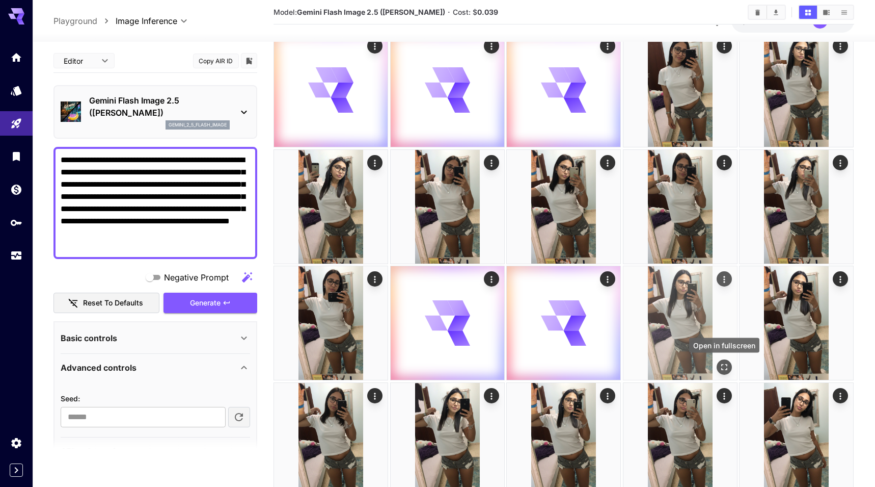
click at [725, 364] on icon "Open in fullscreen" at bounding box center [724, 367] width 10 height 10
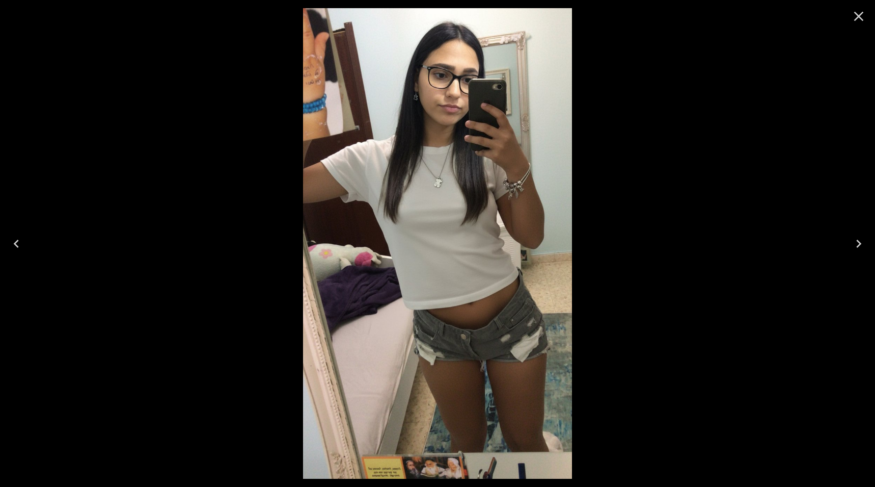
click at [861, 20] on icon "Close" at bounding box center [859, 16] width 16 height 16
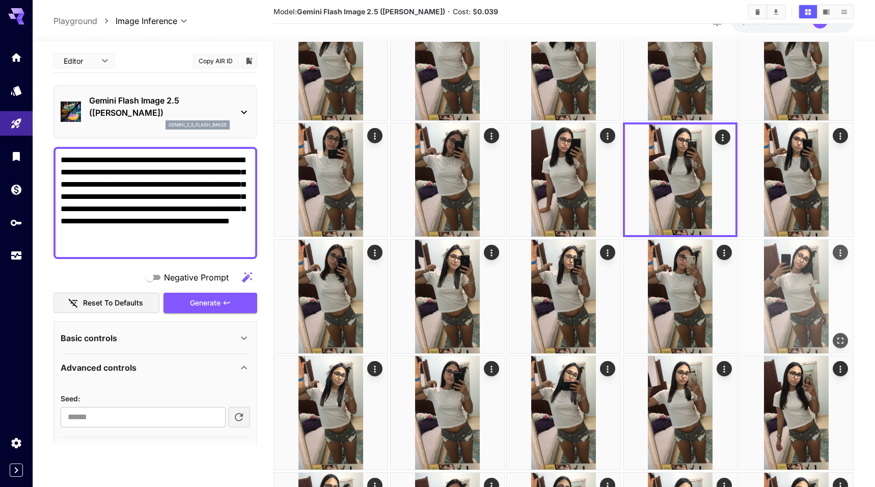
scroll to position [191, 0]
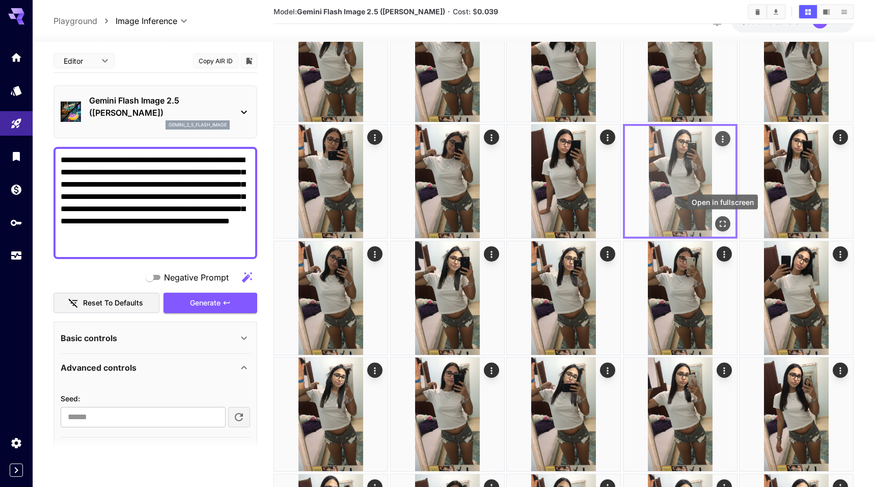
click at [725, 223] on icon "Open in fullscreen" at bounding box center [723, 224] width 10 height 10
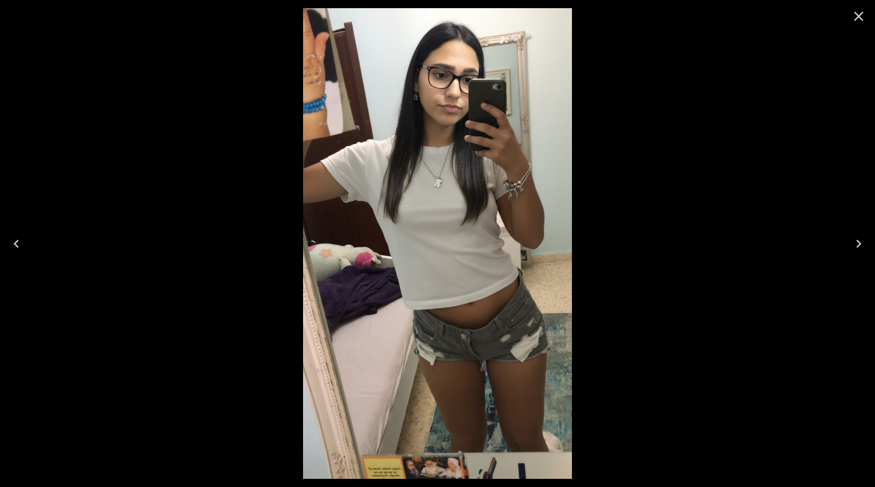
click at [857, 20] on icon "Close" at bounding box center [859, 16] width 16 height 16
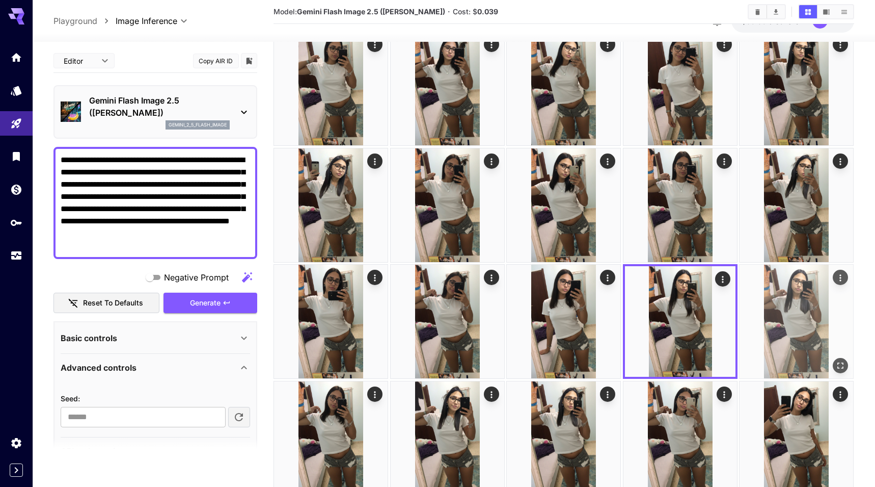
scroll to position [0, 0]
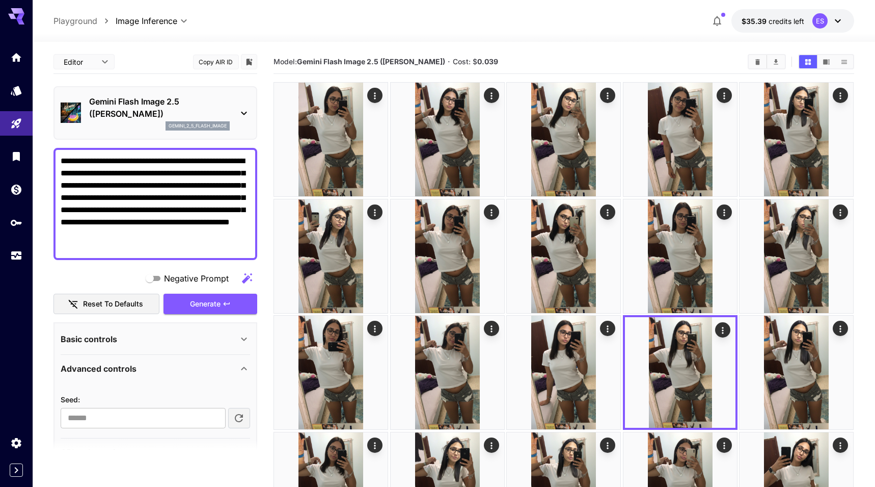
click at [223, 227] on textarea "**********" at bounding box center [156, 204] width 190 height 98
click at [189, 208] on textarea "**********" at bounding box center [156, 204] width 190 height 98
click at [89, 174] on textarea "**********" at bounding box center [156, 204] width 190 height 98
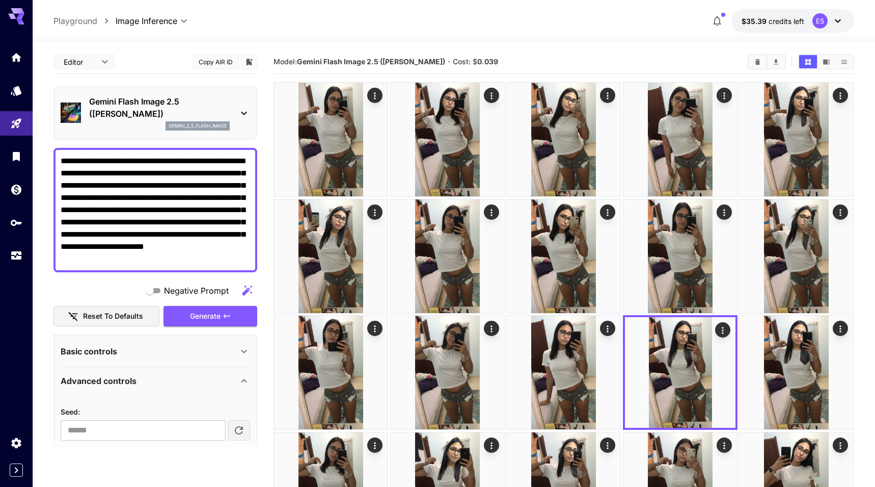
click at [232, 187] on textarea "**********" at bounding box center [156, 210] width 190 height 110
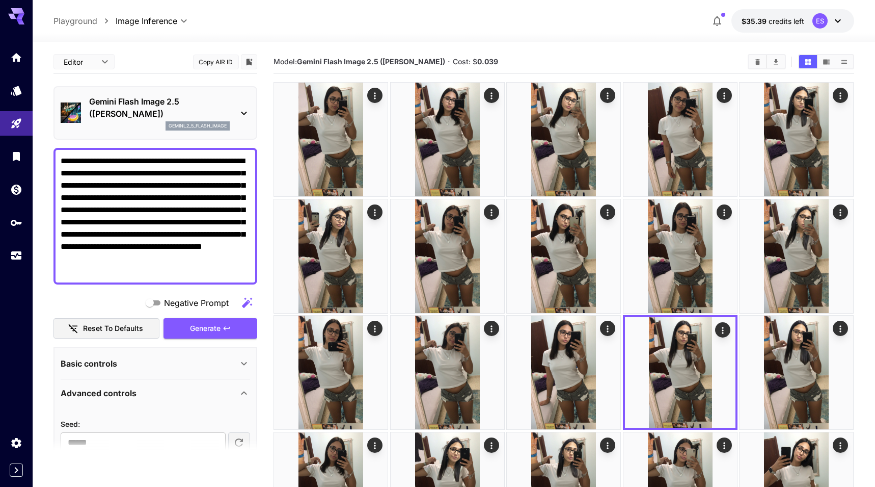
click at [149, 199] on textarea "**********" at bounding box center [156, 216] width 190 height 122
click at [145, 199] on textarea "**********" at bounding box center [156, 216] width 190 height 122
type textarea "**********"
click at [222, 330] on button "Generate" at bounding box center [211, 328] width 94 height 21
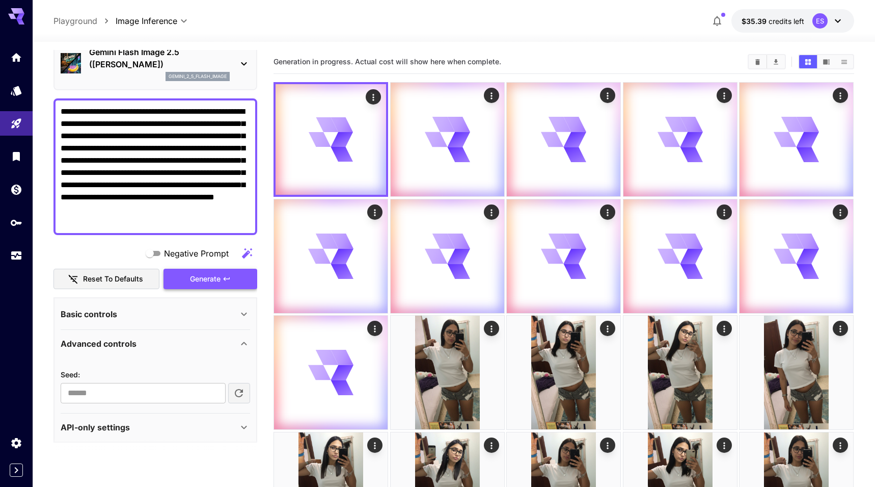
scroll to position [53, 0]
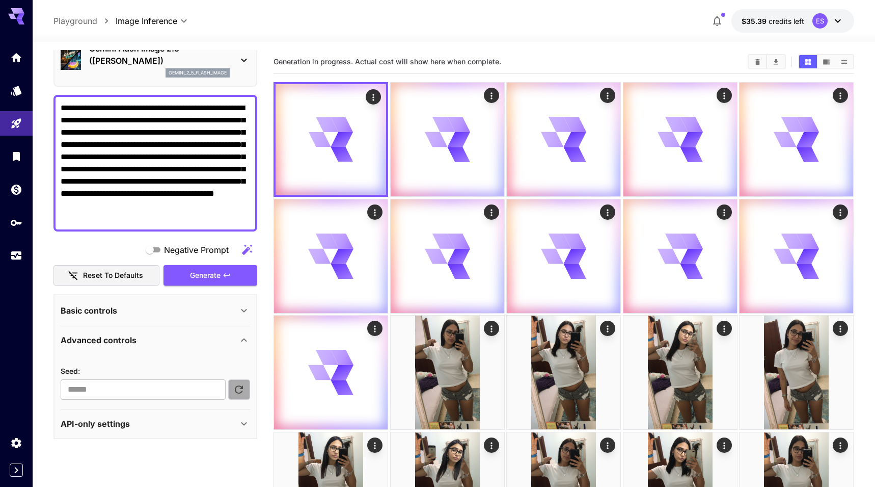
click at [244, 379] on button "button" at bounding box center [239, 389] width 22 height 20
click at [236, 268] on button "Generate" at bounding box center [211, 275] width 94 height 21
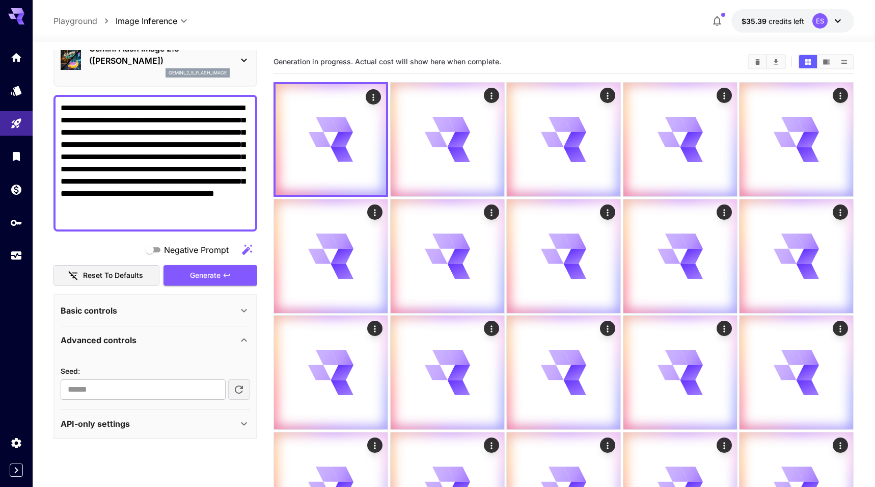
click at [239, 384] on icon "button" at bounding box center [239, 389] width 12 height 12
type input "*********"
click at [234, 281] on button "Generate" at bounding box center [211, 275] width 94 height 21
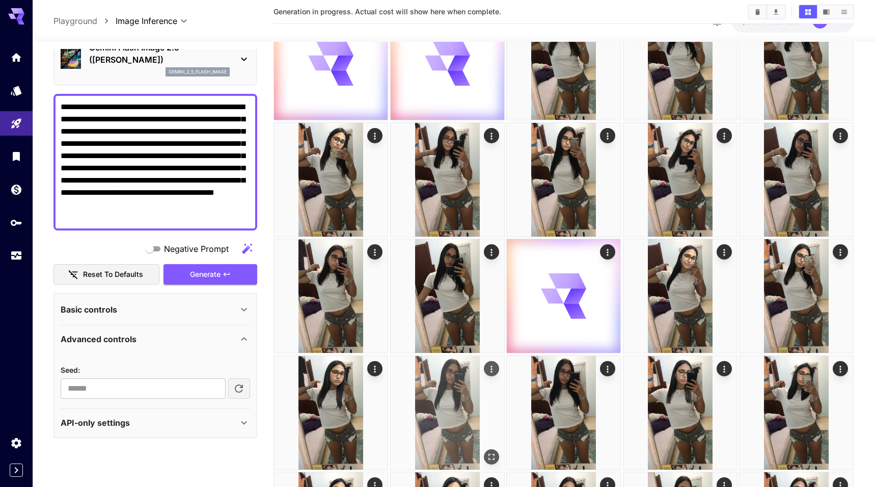
scroll to position [308, 0]
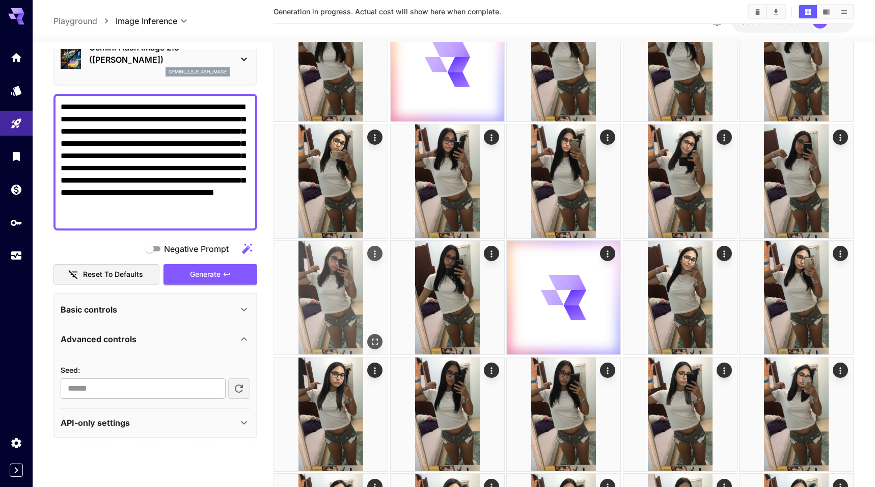
click at [376, 339] on icon "Open in fullscreen" at bounding box center [375, 341] width 10 height 10
